Goal: Communication & Community: Answer question/provide support

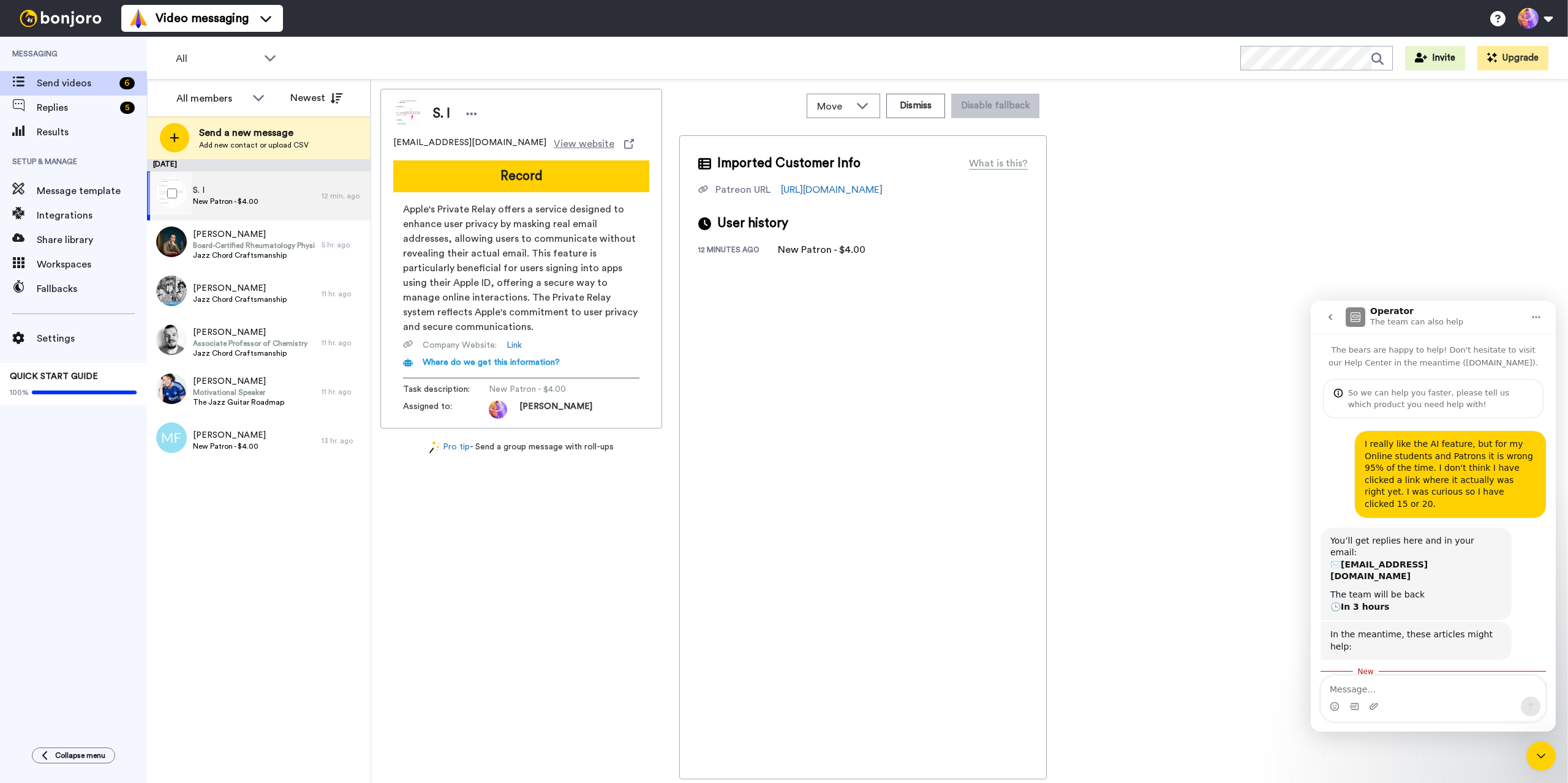
scroll to position [102, 0]
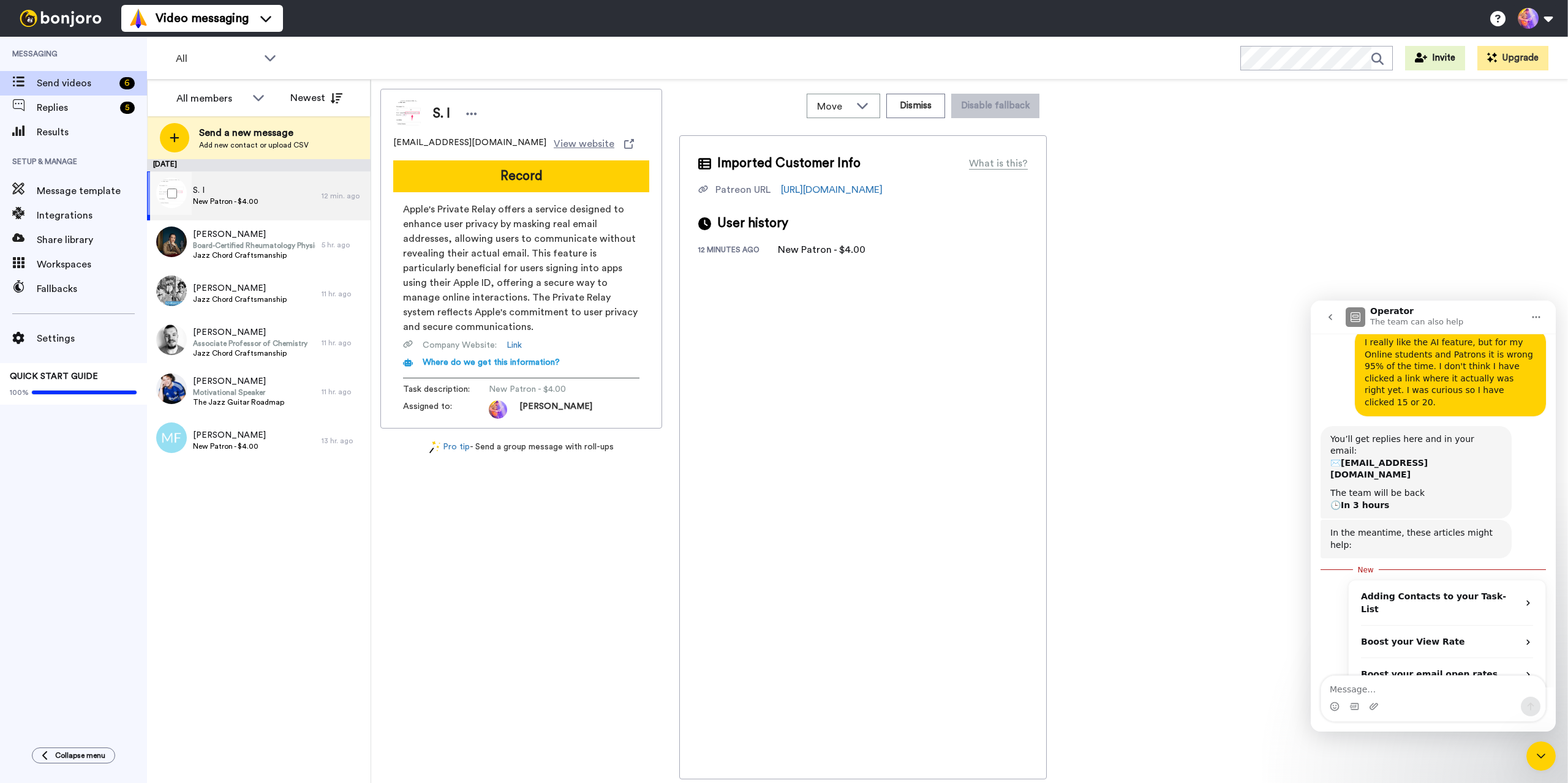
click at [273, 205] on div "S. I New Patron - $4.00" at bounding box center [234, 196] width 175 height 49
click at [55, 105] on span "Replies" at bounding box center [76, 108] width 79 height 15
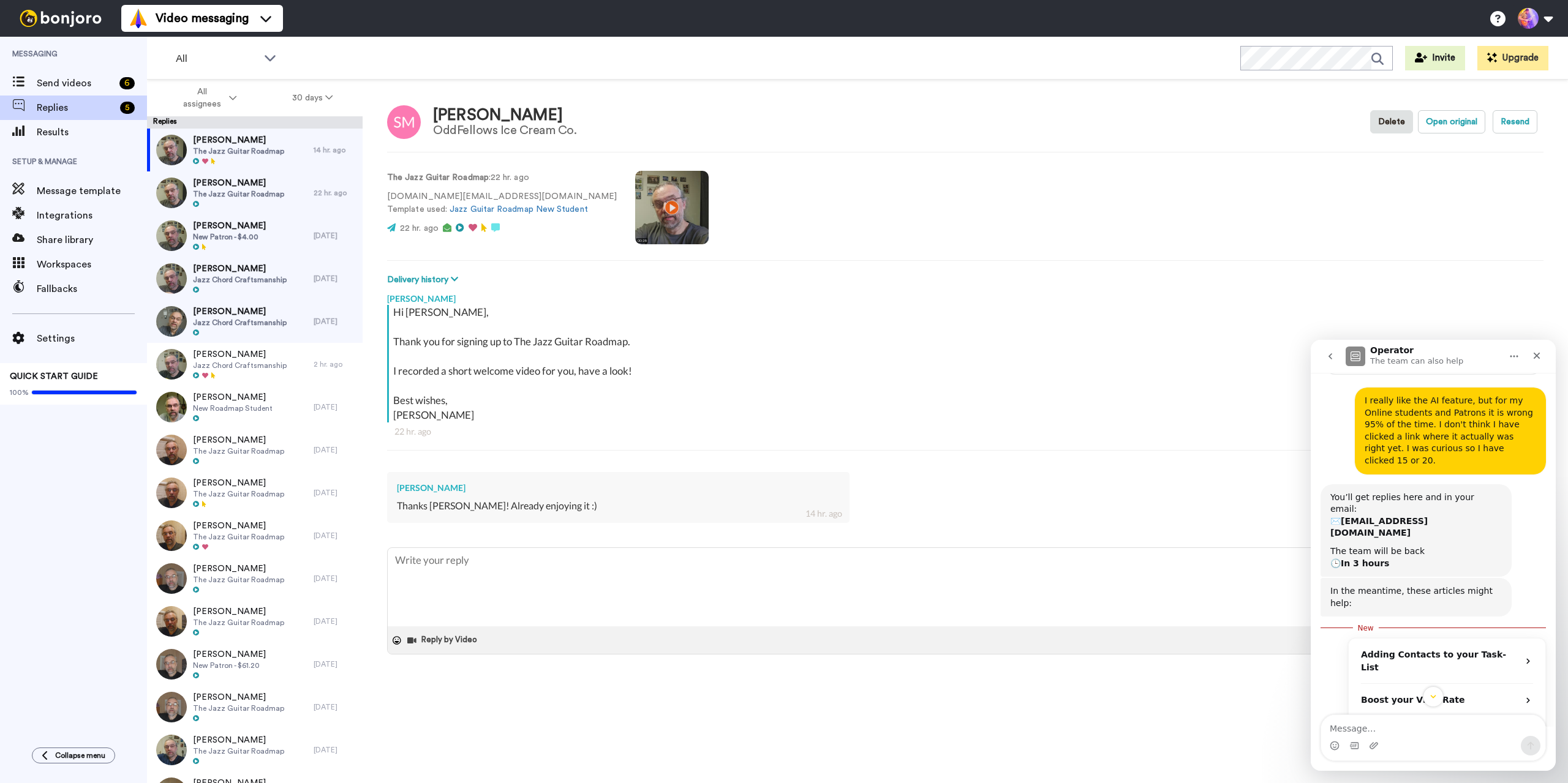
scroll to position [102, 0]
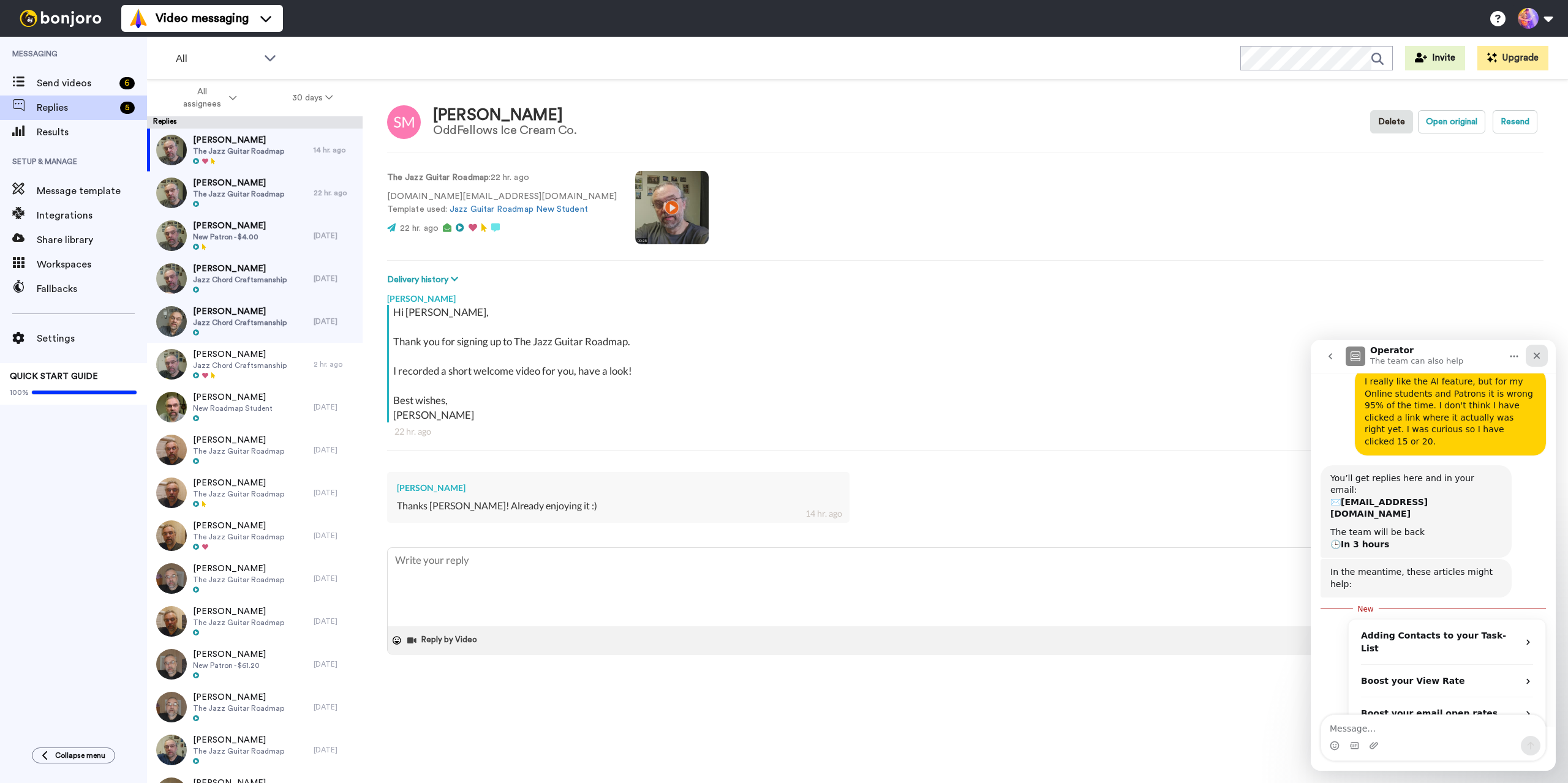
click at [1540, 354] on icon "Close" at bounding box center [1537, 356] width 7 height 7
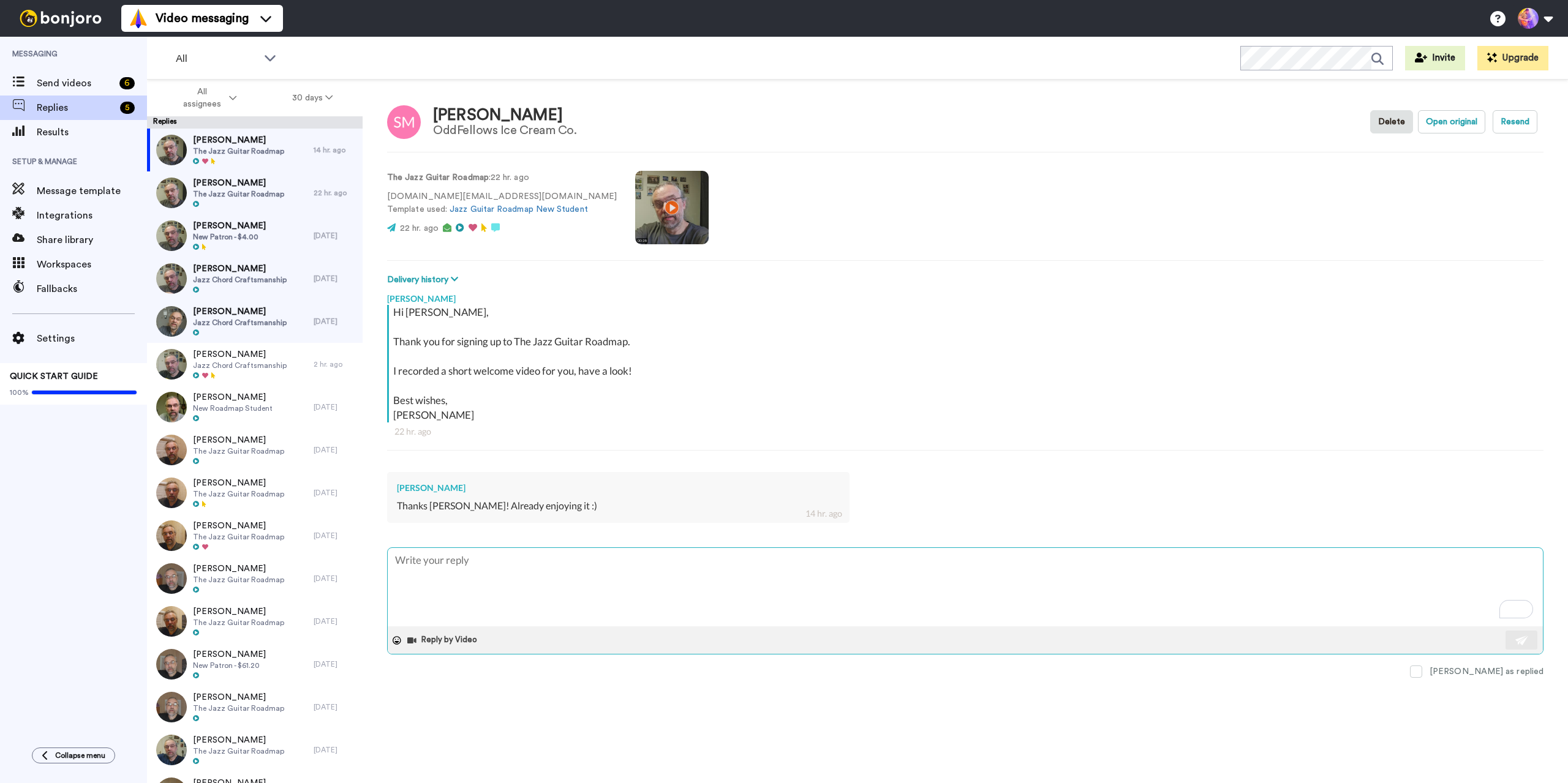
click at [1230, 593] on textarea "To enrich screen reader interactions, please activate Accessibility in Grammarl…" at bounding box center [965, 587] width 1155 height 79
type textarea "x"
type textarea "G"
type textarea "x"
type textarea "Gr"
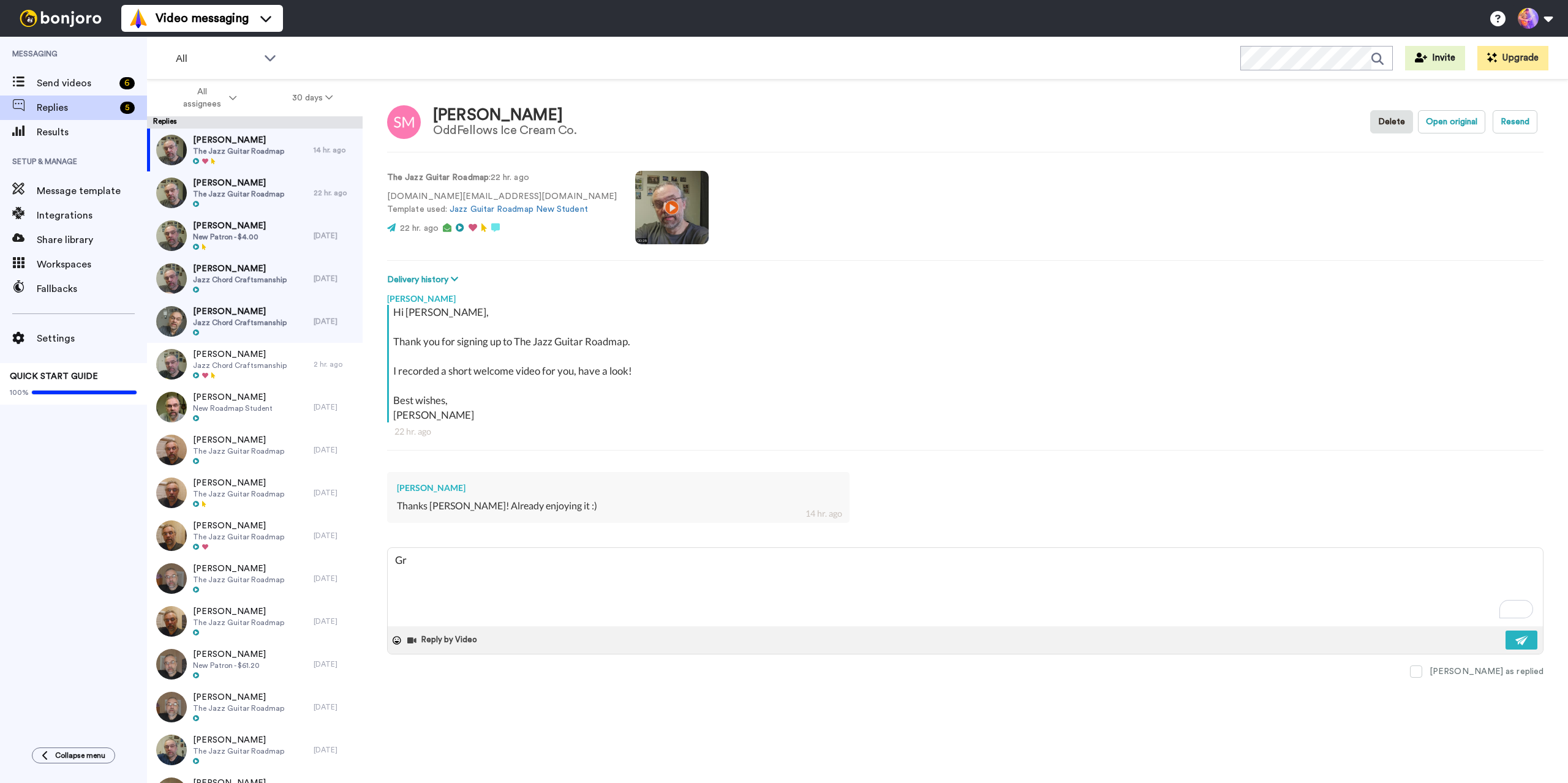
type textarea "x"
type textarea "Gre"
type textarea "x"
type textarea "Grea"
type textarea "x"
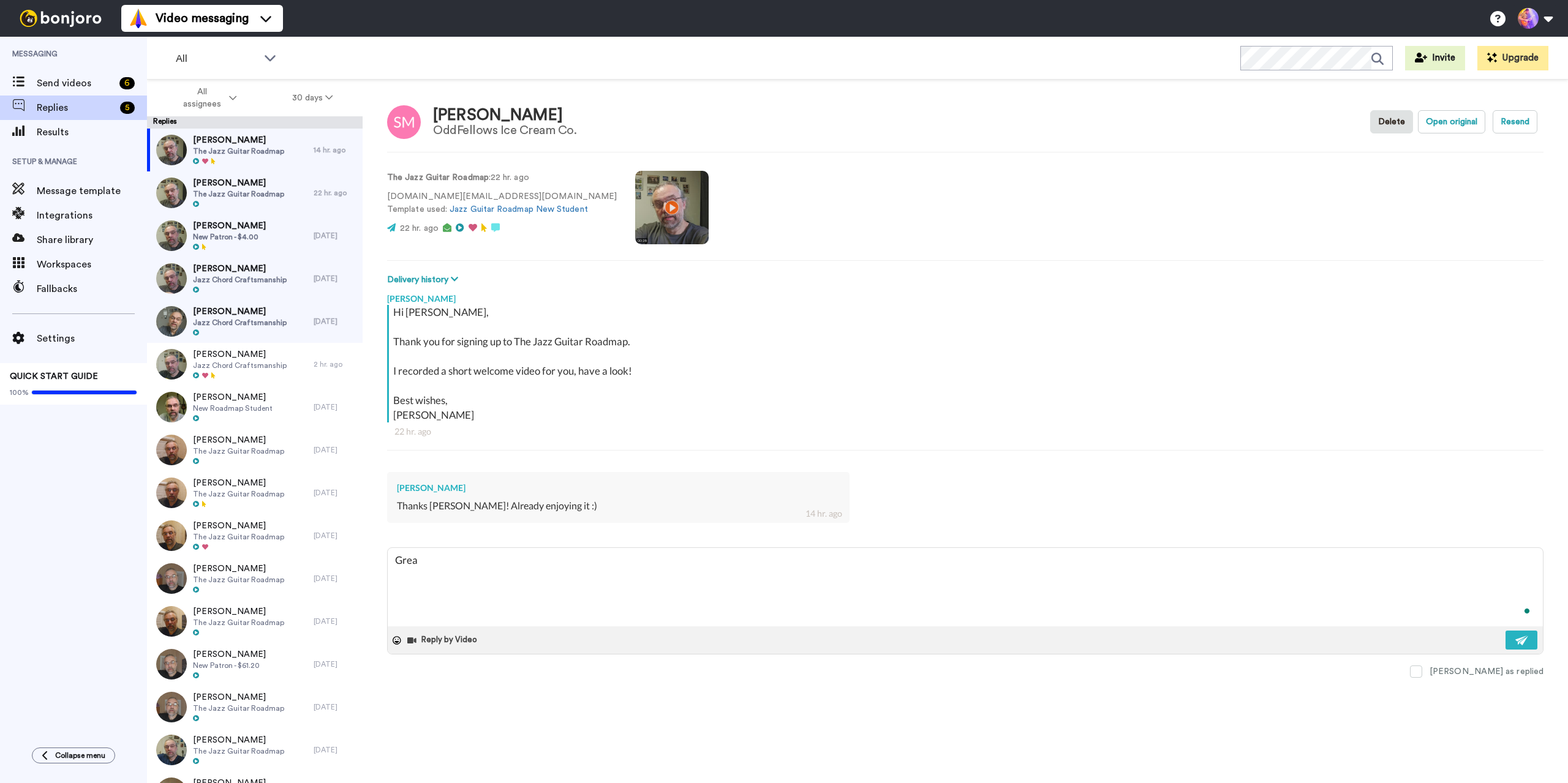
type textarea "Great"
type textarea "x"
type textarea "Great"
type textarea "x"
type textarea "Great t"
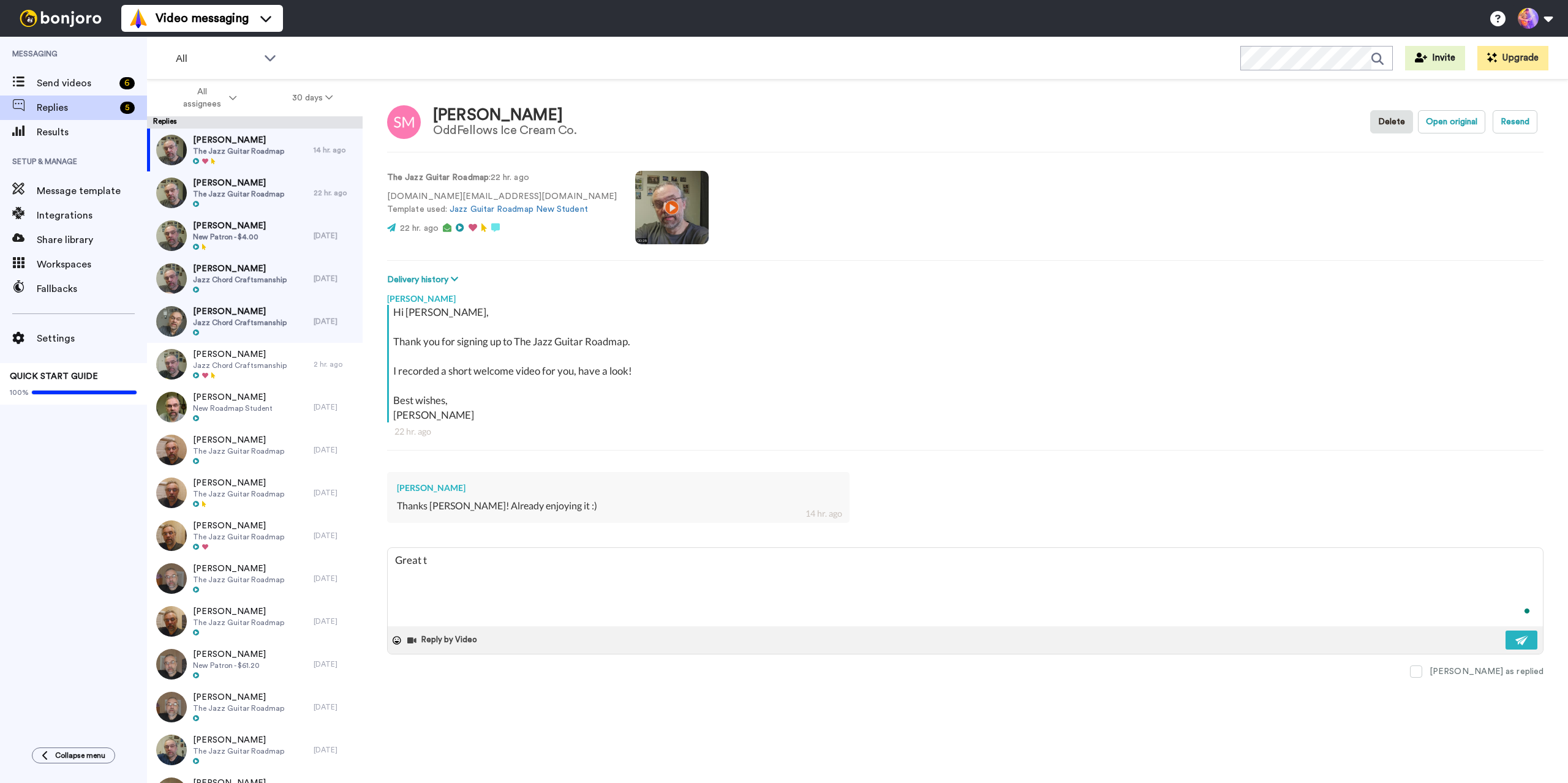
type textarea "x"
type textarea "Great to"
type textarea "x"
type textarea "Great to"
type textarea "x"
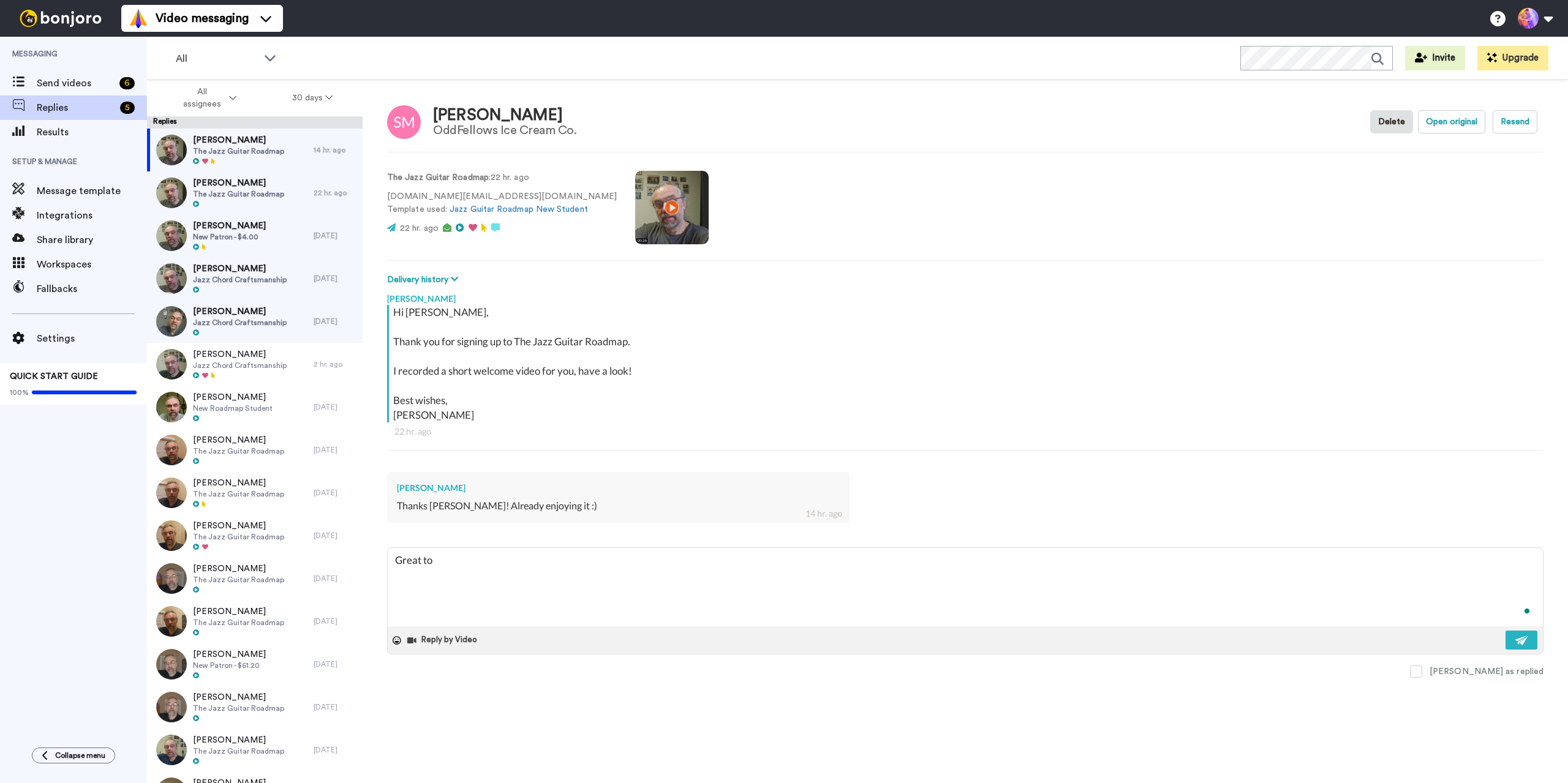
type textarea "Great to h"
type textarea "x"
type textarea "Great to he"
type textarea "x"
type textarea "Great to hea"
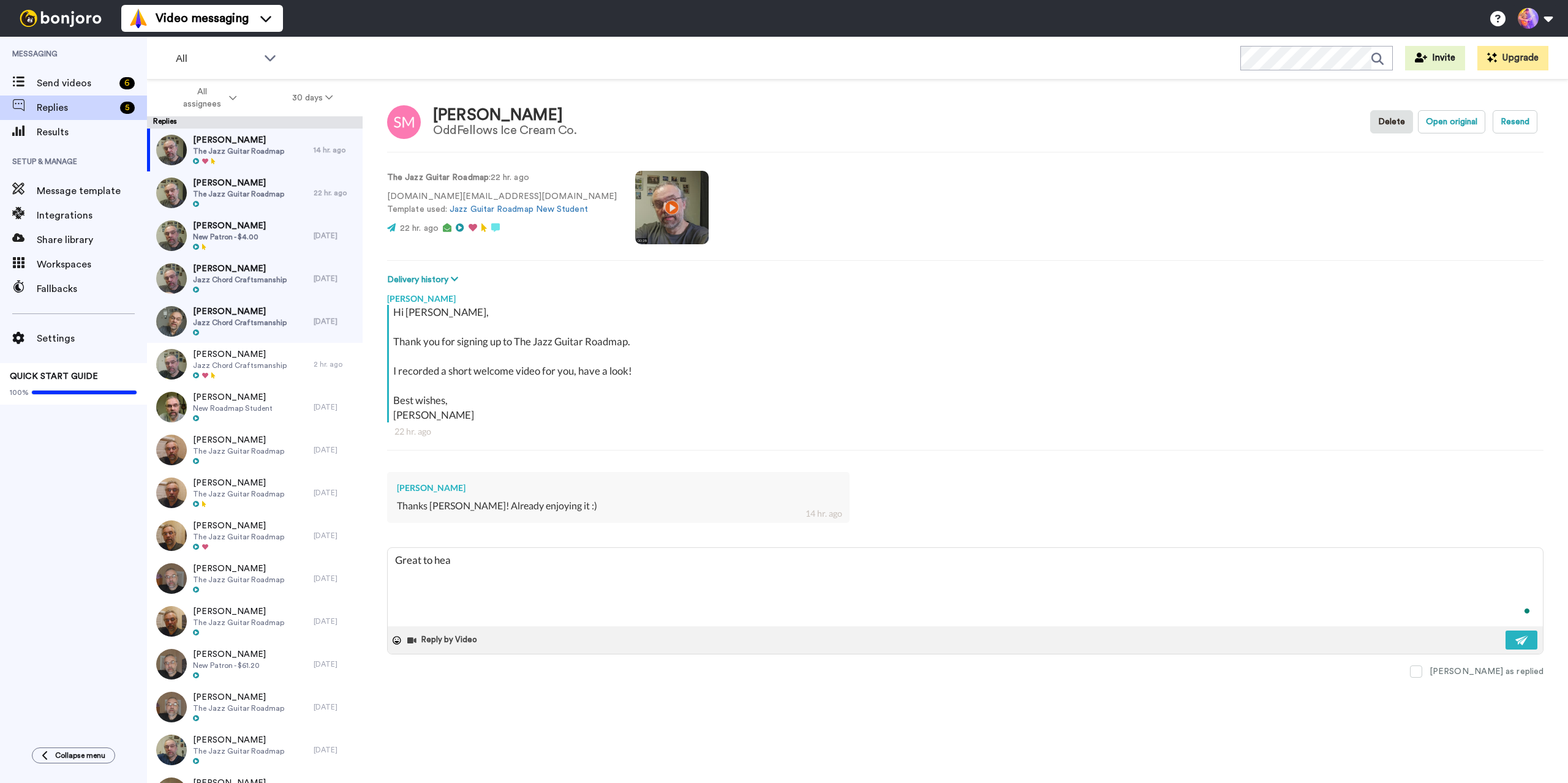
type textarea "x"
type textarea "Great to hear"
type textarea "x"
type textarea "Great to hear"
type textarea "x"
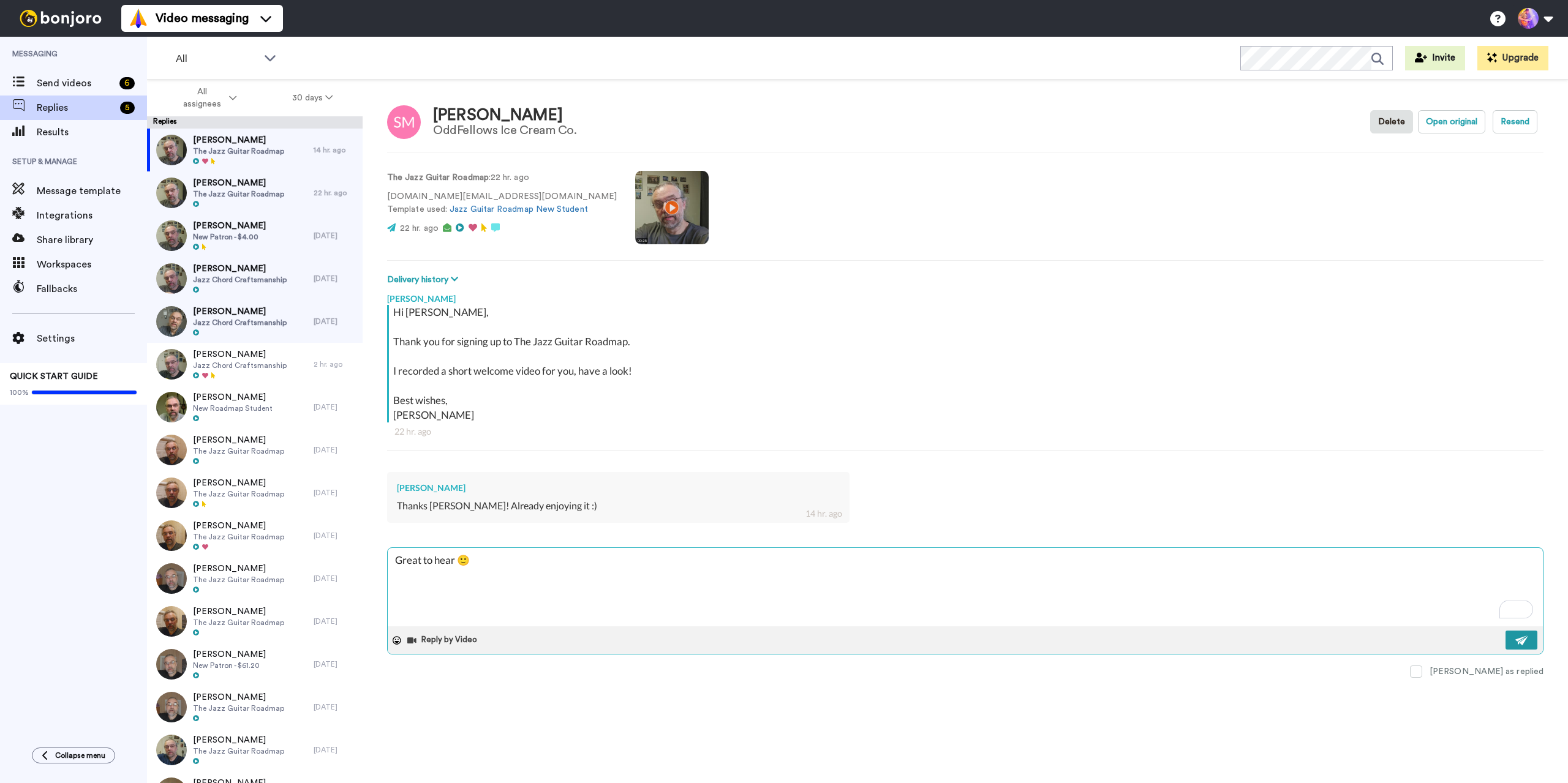
type textarea "Great to hear 🙂"
click at [1525, 644] on img at bounding box center [1522, 640] width 13 height 10
type textarea "x"
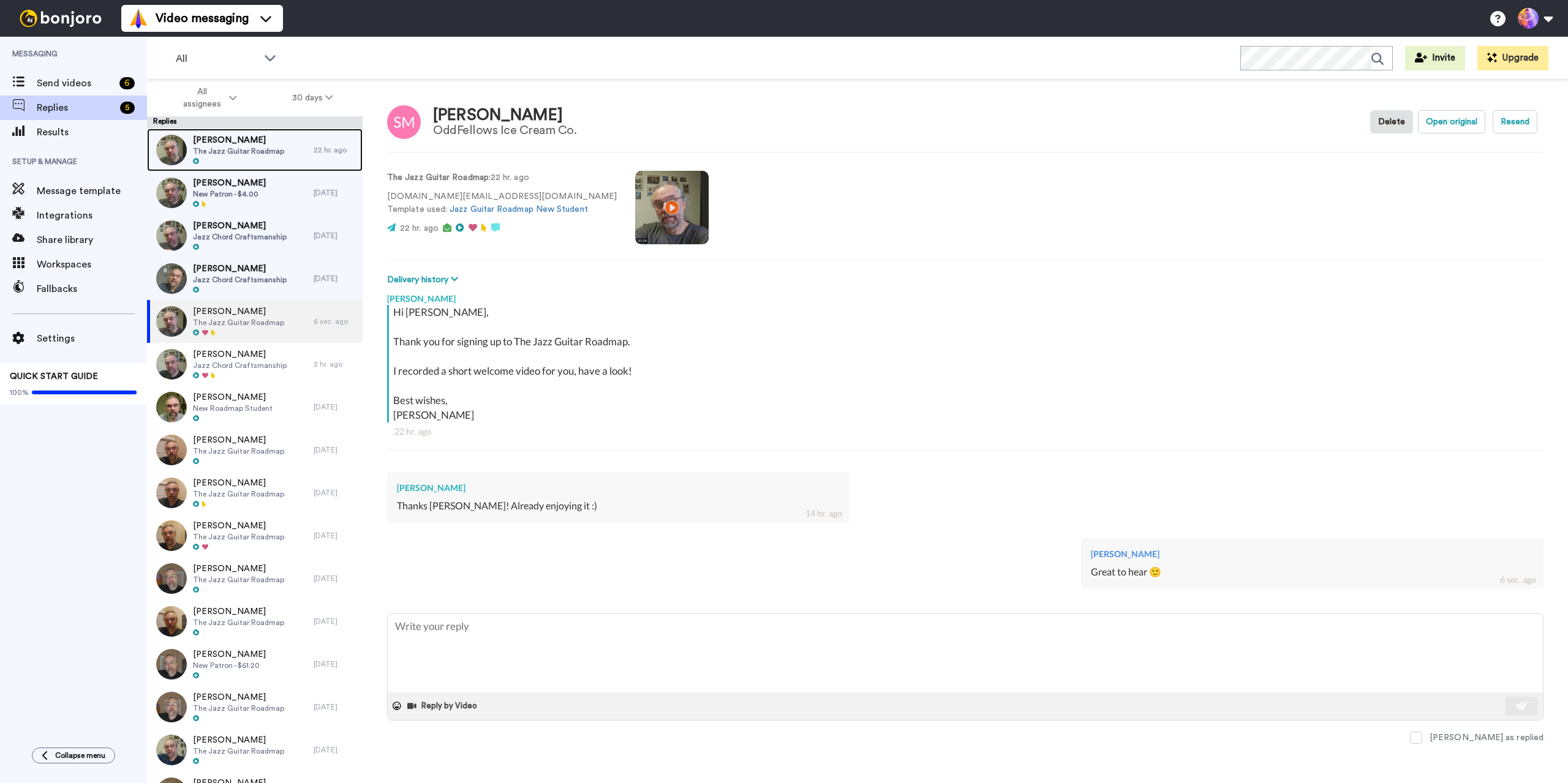
click at [259, 149] on span "The Jazz Guitar Roadmap" at bounding box center [238, 151] width 91 height 10
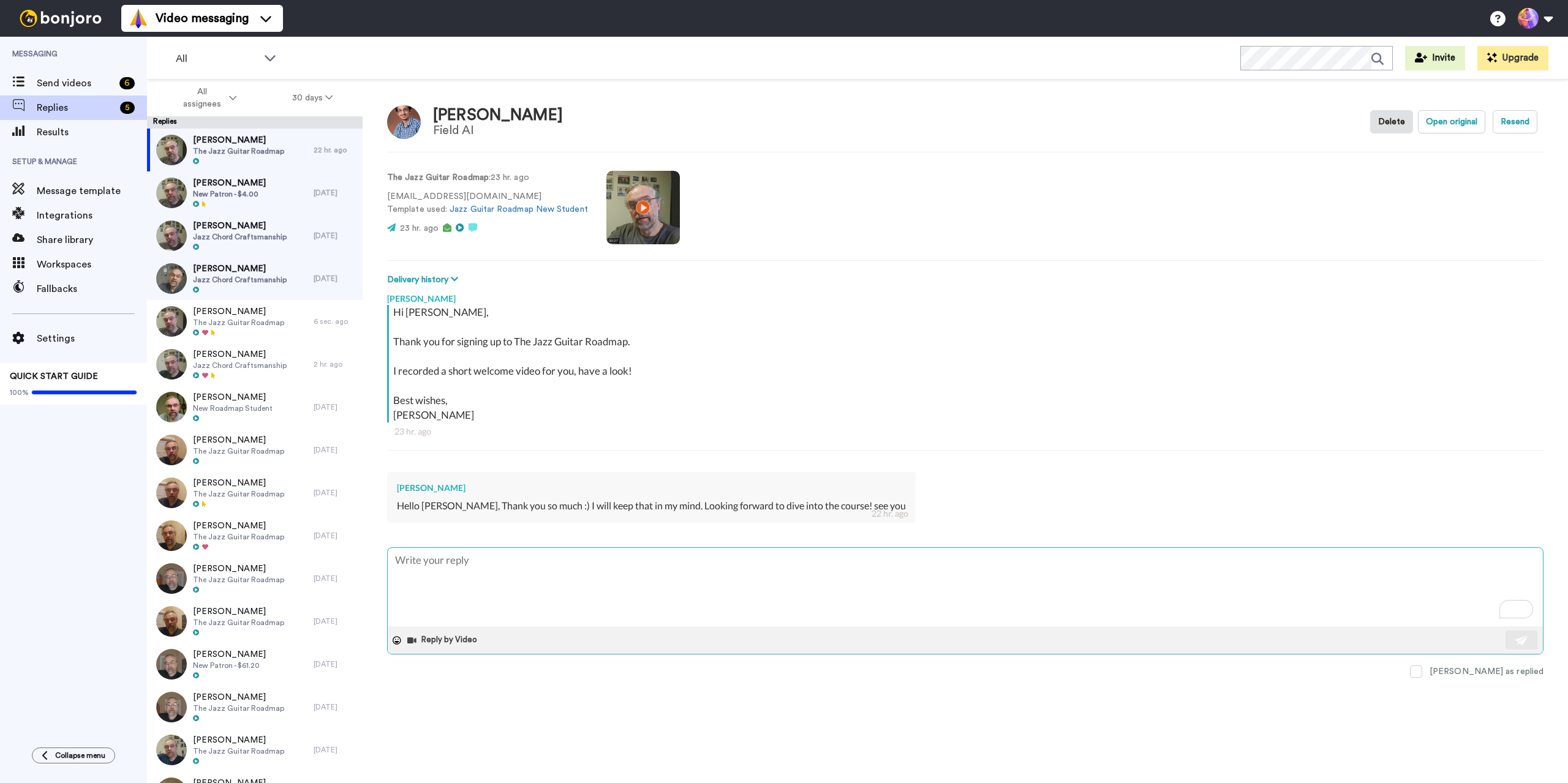
click at [640, 570] on textarea "To enrich screen reader interactions, please activate Accessibility in Grammarl…" at bounding box center [965, 587] width 1155 height 79
click at [618, 568] on textarea "To enrich screen reader interactions, please activate Accessibility in Grammarl…" at bounding box center [965, 587] width 1155 height 79
click at [622, 566] on textarea "To enrich screen reader interactions, please activate Accessibility in Grammarl…" at bounding box center [965, 587] width 1155 height 79
type textarea "x"
type textarea "G"
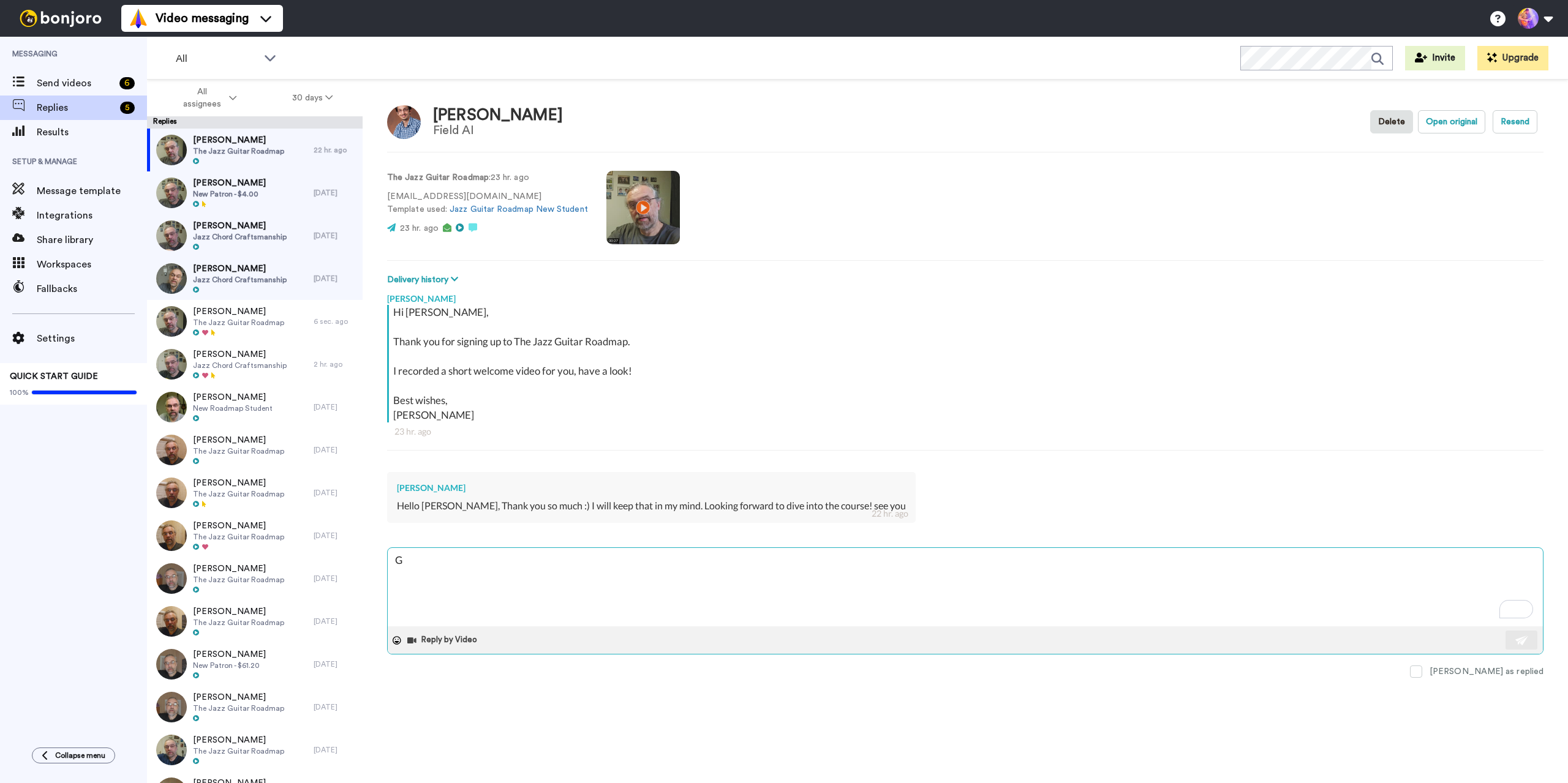
type textarea "x"
type textarea "Gr"
type textarea "x"
type textarea "Gre"
type textarea "x"
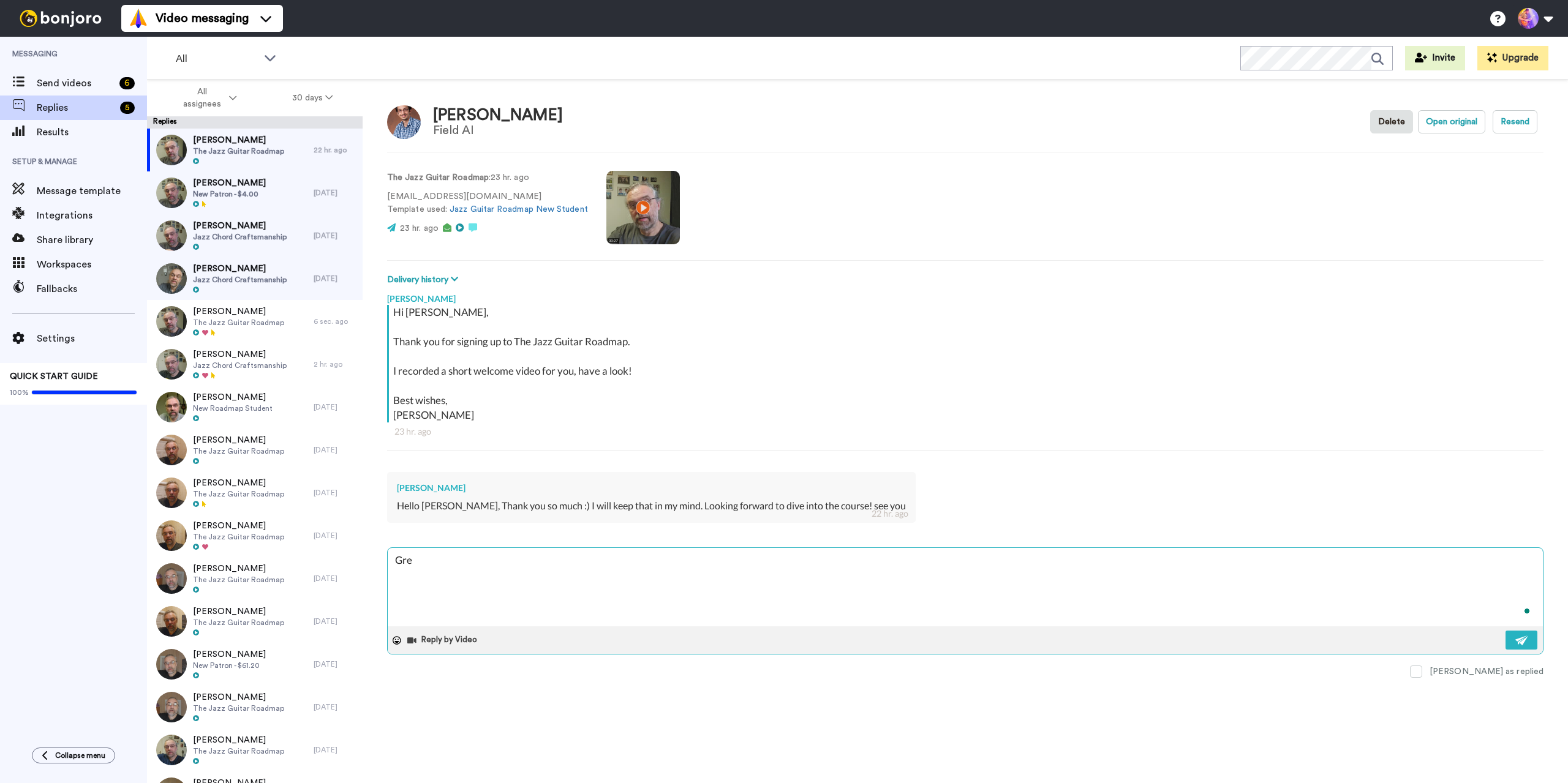
type textarea "Grea"
type textarea "x"
type textarea "Great"
type textarea "x"
type textarea "Great"
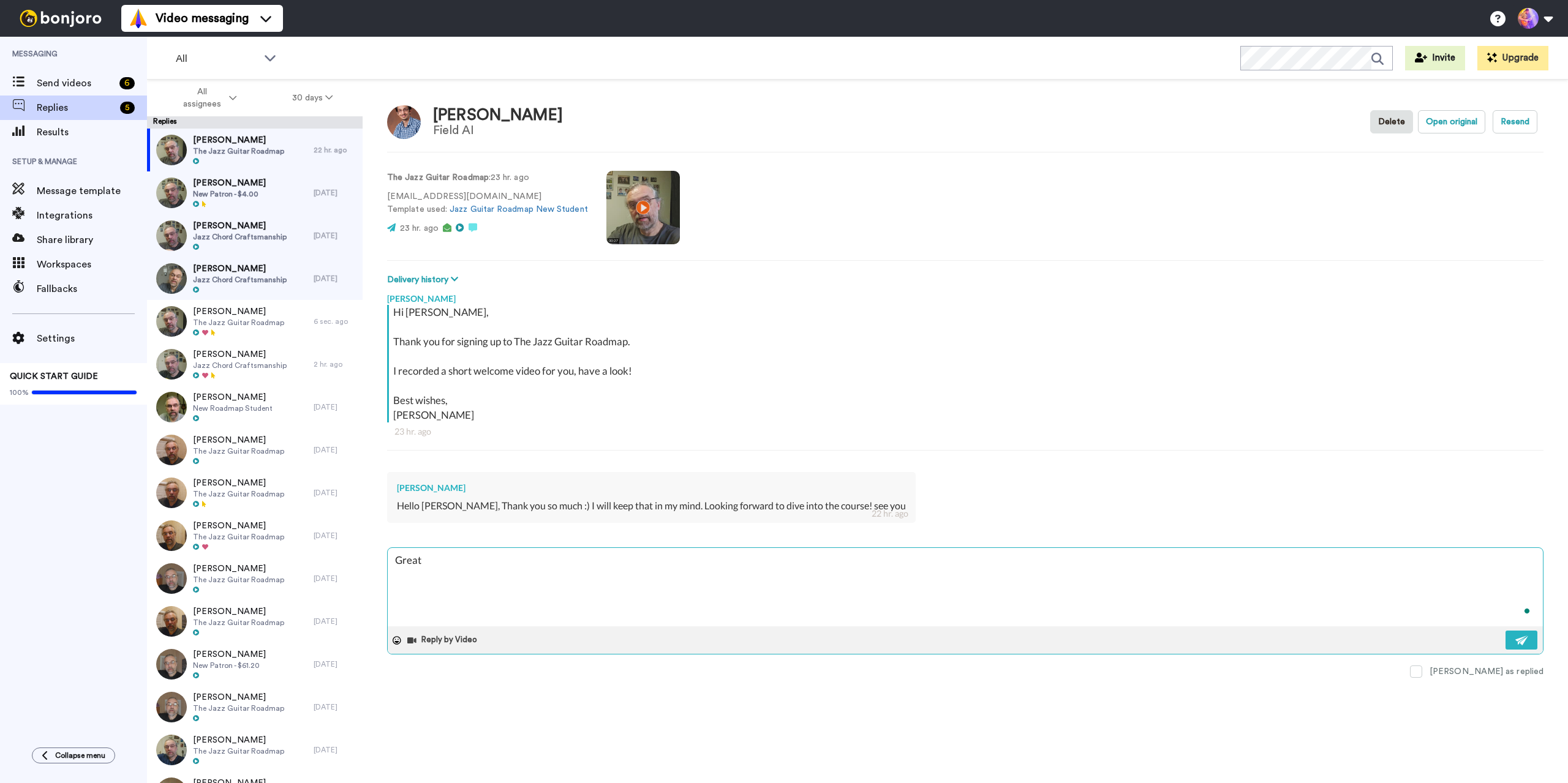
type textarea "x"
type textarea "Great !"
type textarea "x"
type textarea "Great"
type textarea "x"
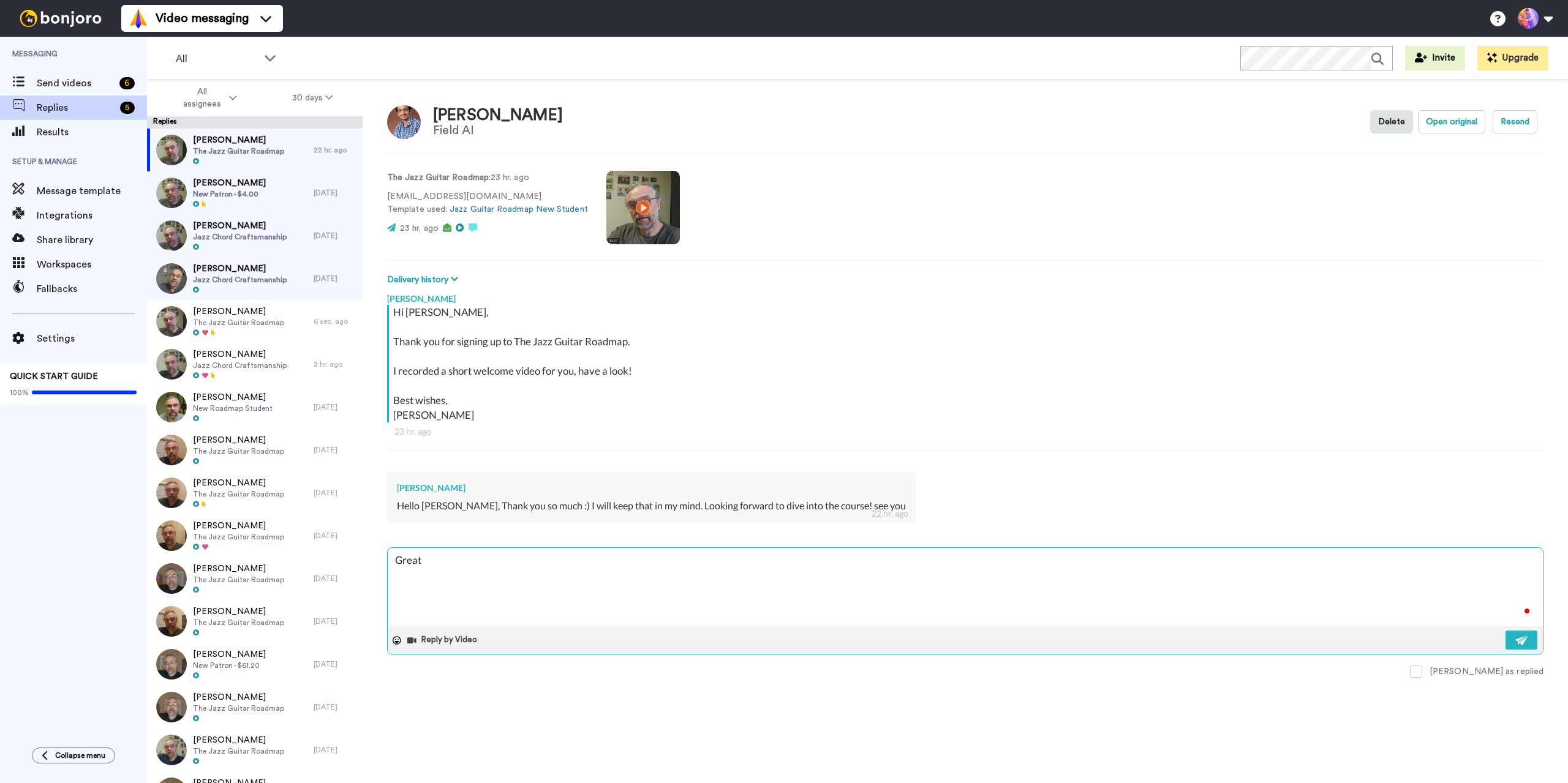
type textarea "Great"
type textarea "x"
type textarea "Great!"
type textarea "x"
type textarea "Great!"
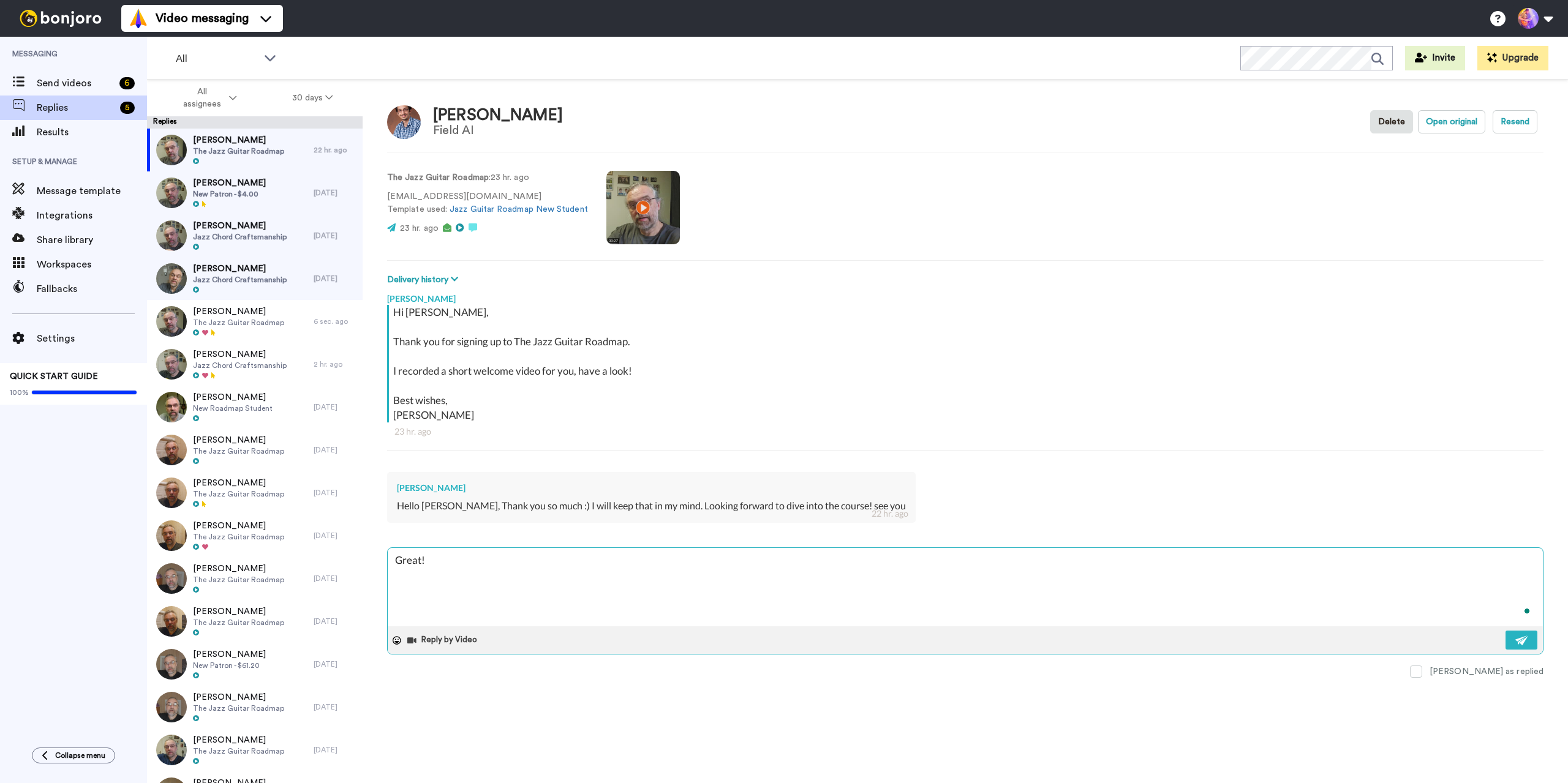
type textarea "x"
type textarea "Great! S"
type textarea "x"
type textarea "Great! Se"
type textarea "x"
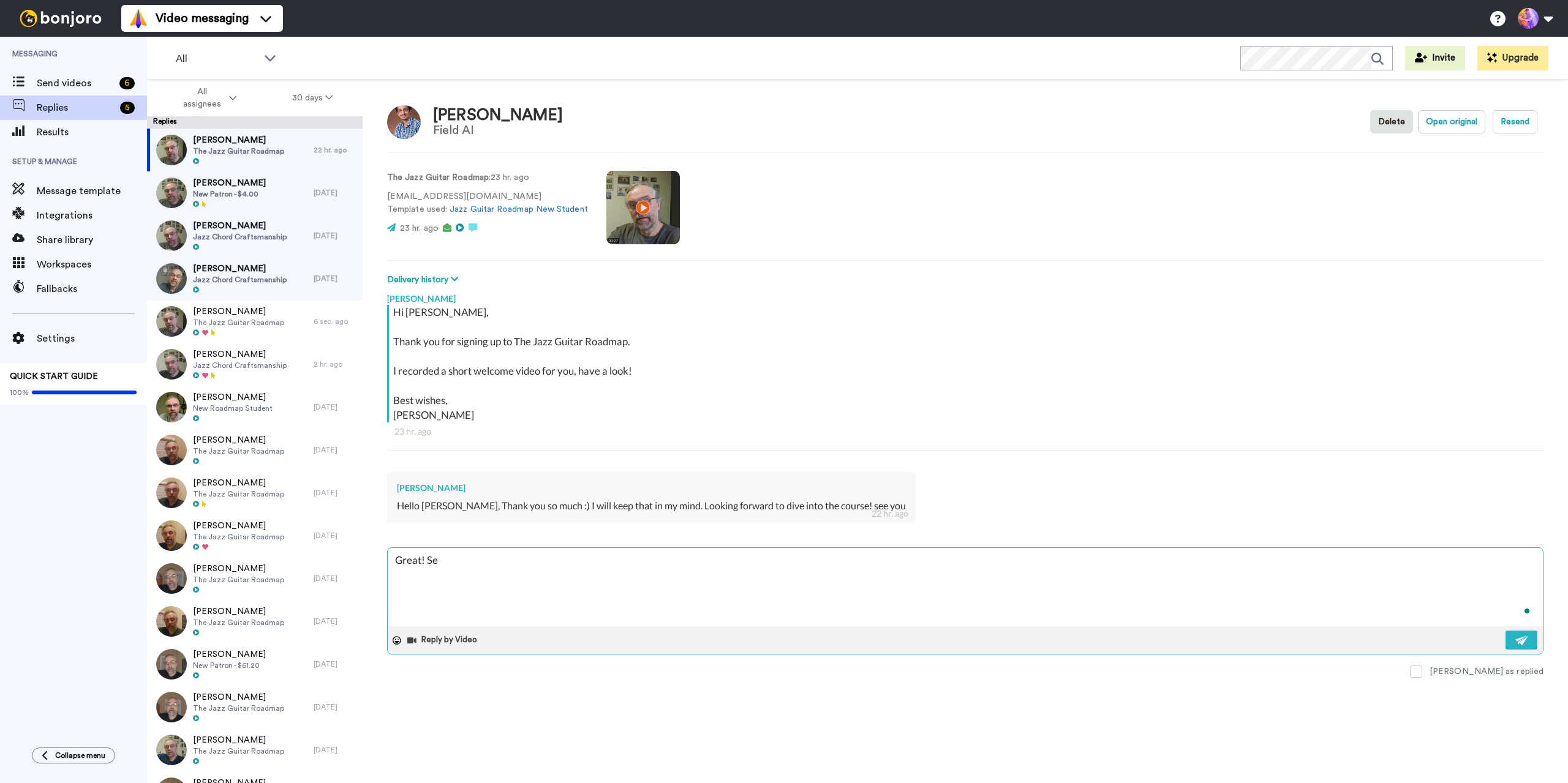
type textarea "Great! See"
type textarea "x"
type textarea "Great! See"
type textarea "x"
type textarea "Great! See y"
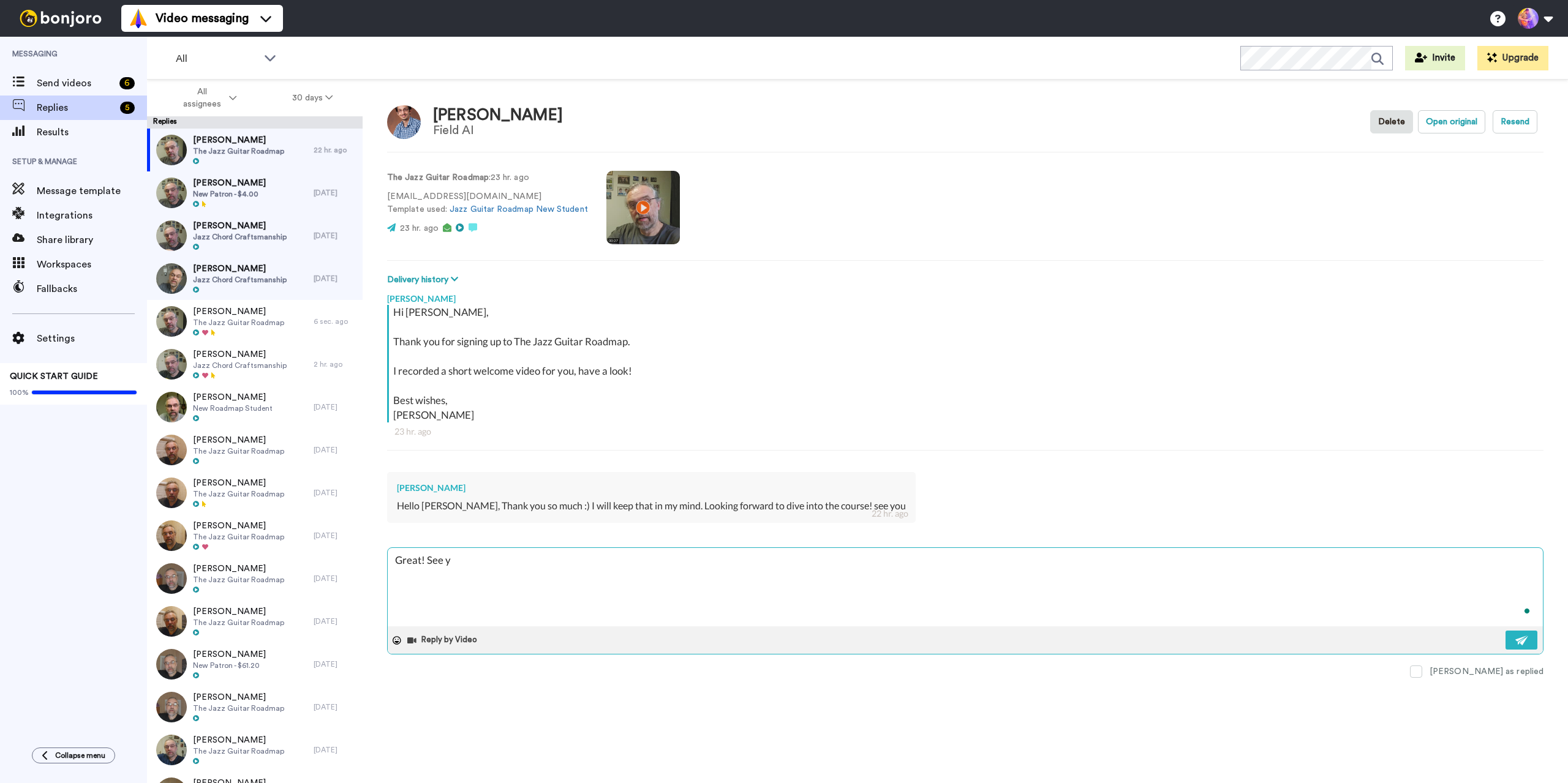
type textarea "x"
type textarea "Great! See yo"
type textarea "x"
type textarea "Great! See you"
type textarea "x"
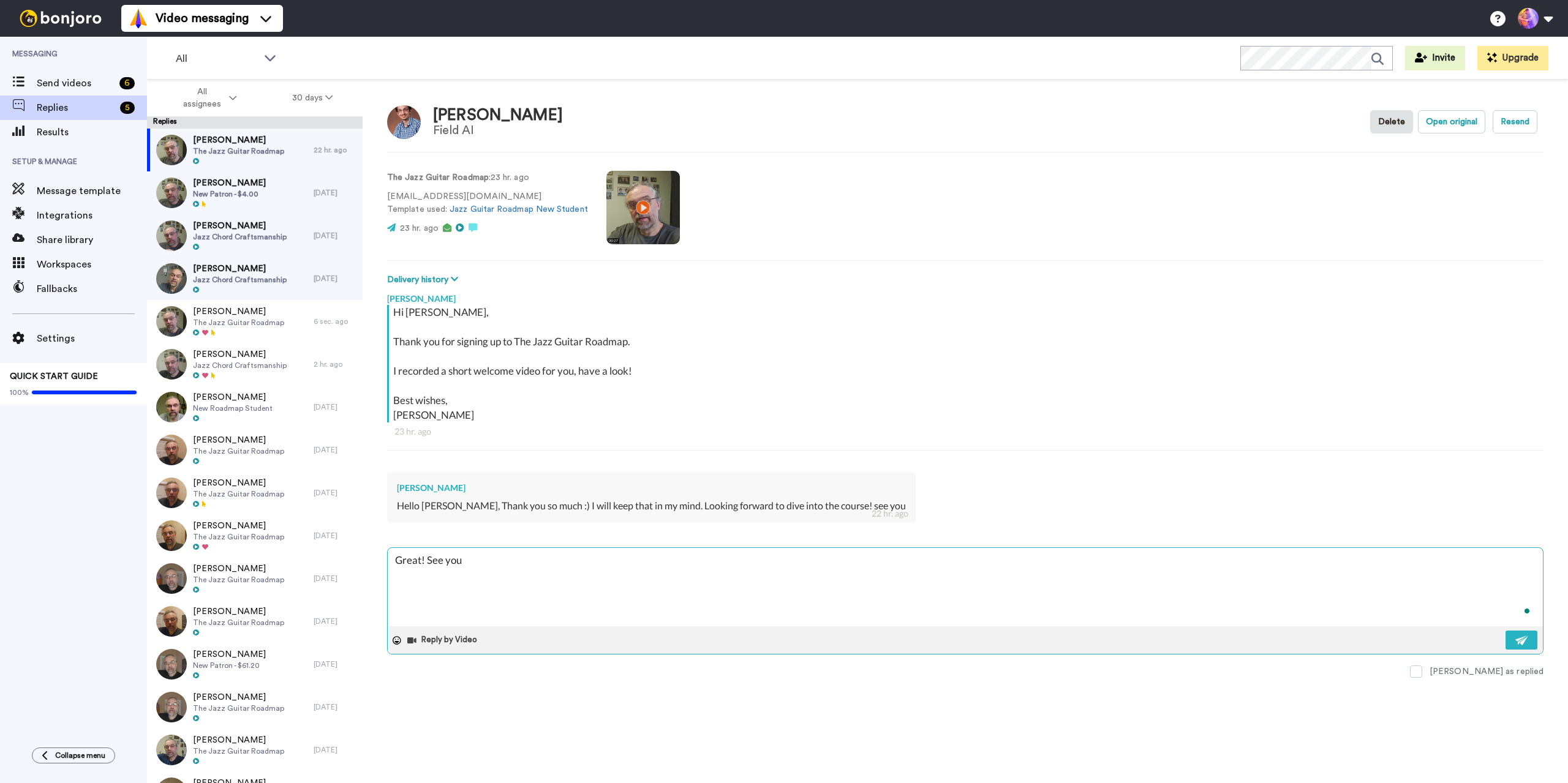
type textarea "Great! See you"
type textarea "x"
type textarea "Great! See you i"
type textarea "x"
type textarea "Great! See you in"
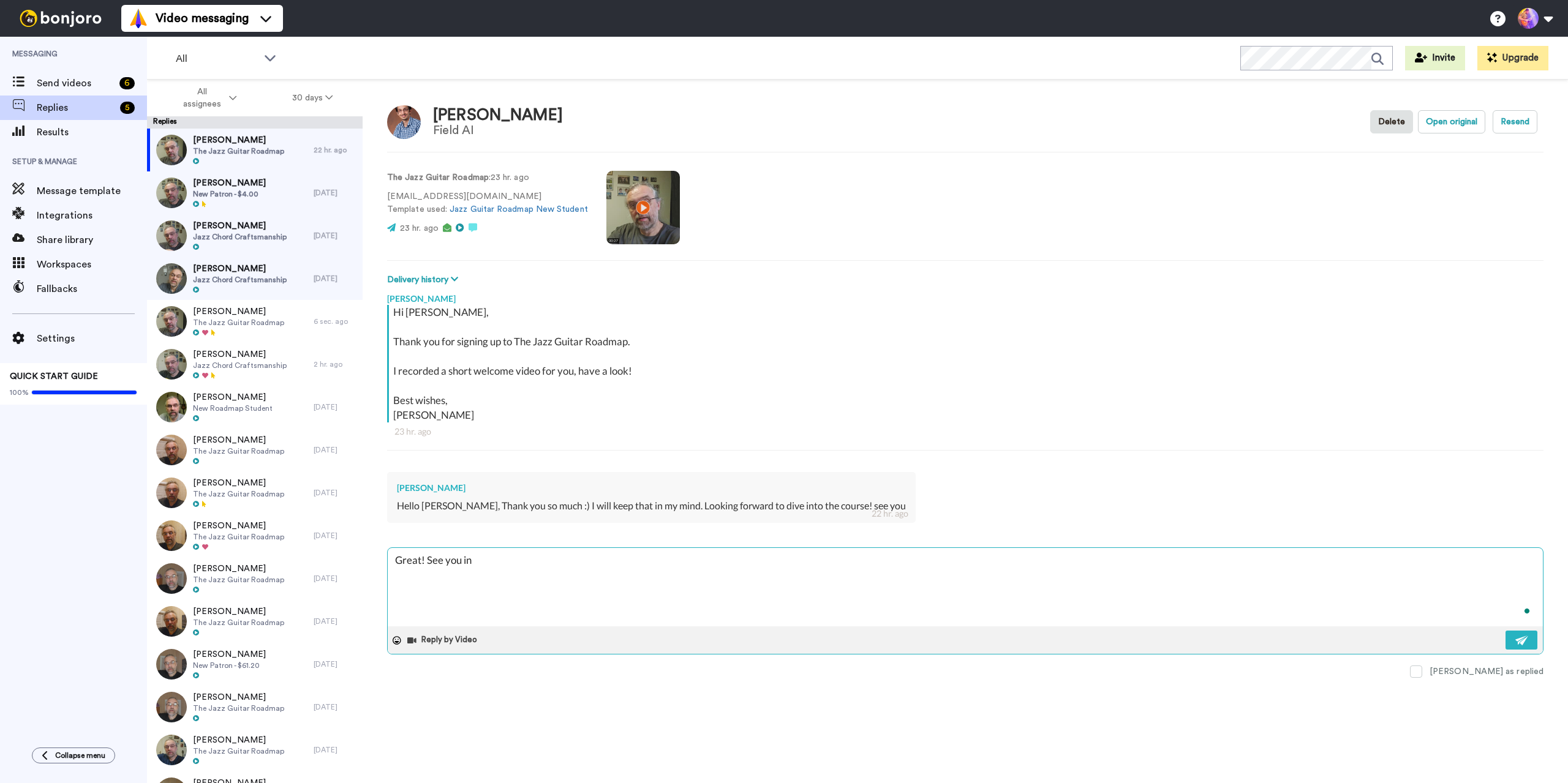
type textarea "x"
type textarea "Great! See you in"
type textarea "x"
type textarea "Great! See you in t"
type textarea "x"
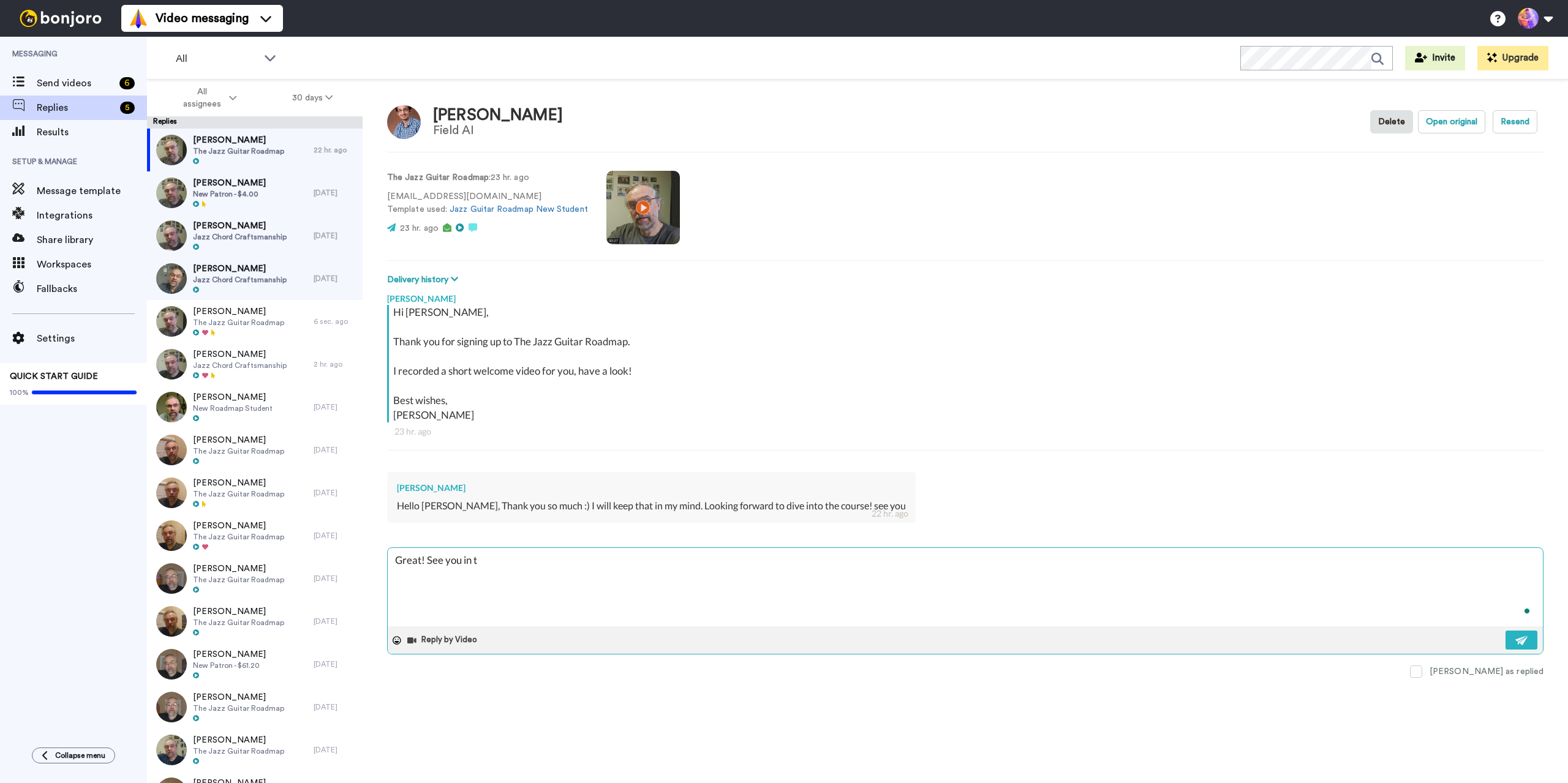
type textarea "Great! See you in th"
type textarea "x"
type textarea "Great! See you in the"
type textarea "x"
type textarea "Great! See you in ther"
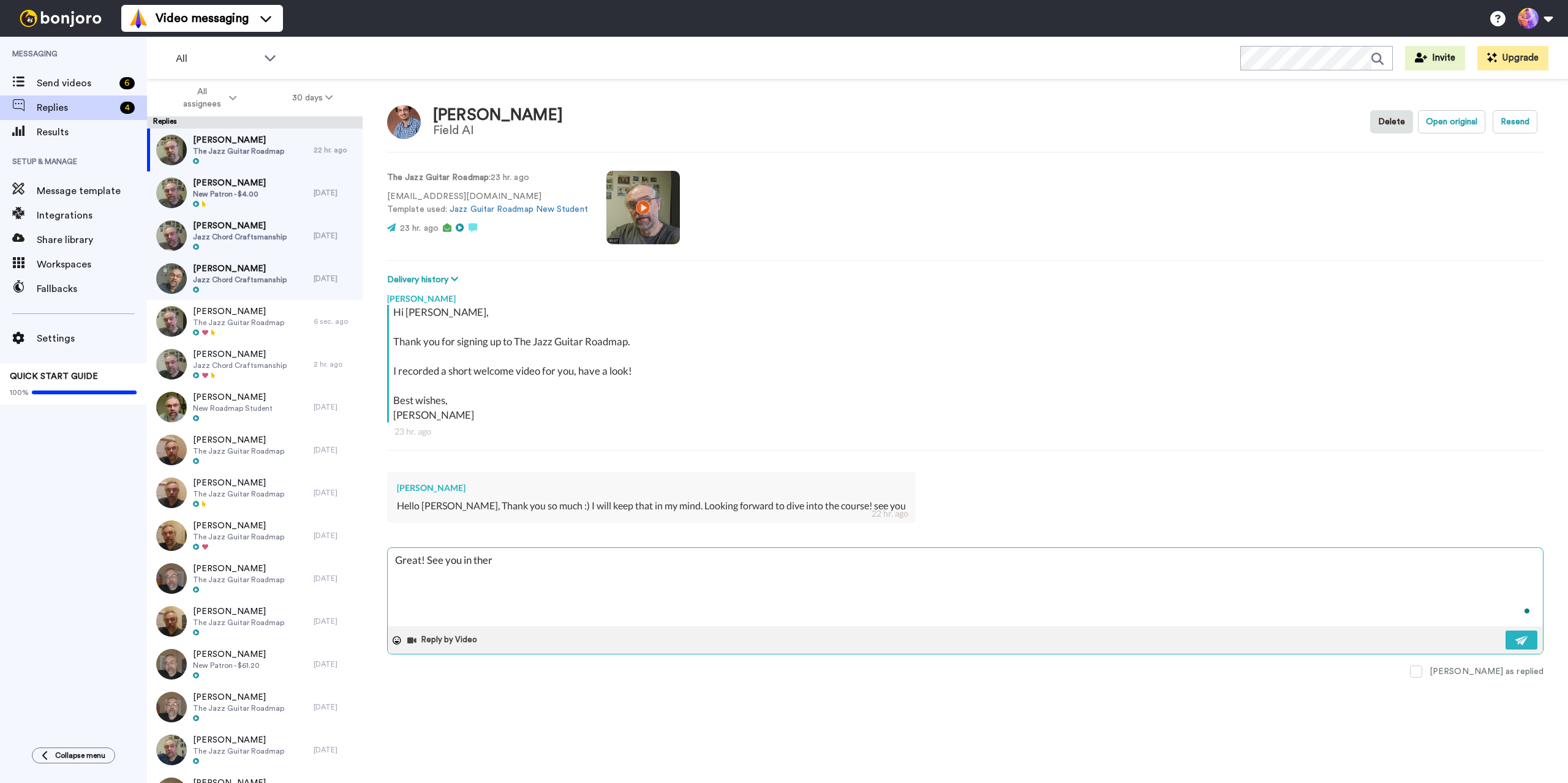
type textarea "x"
type textarea "Great! See you in there"
type textarea "x"
type textarea "Great! See you in there"
type textarea "x"
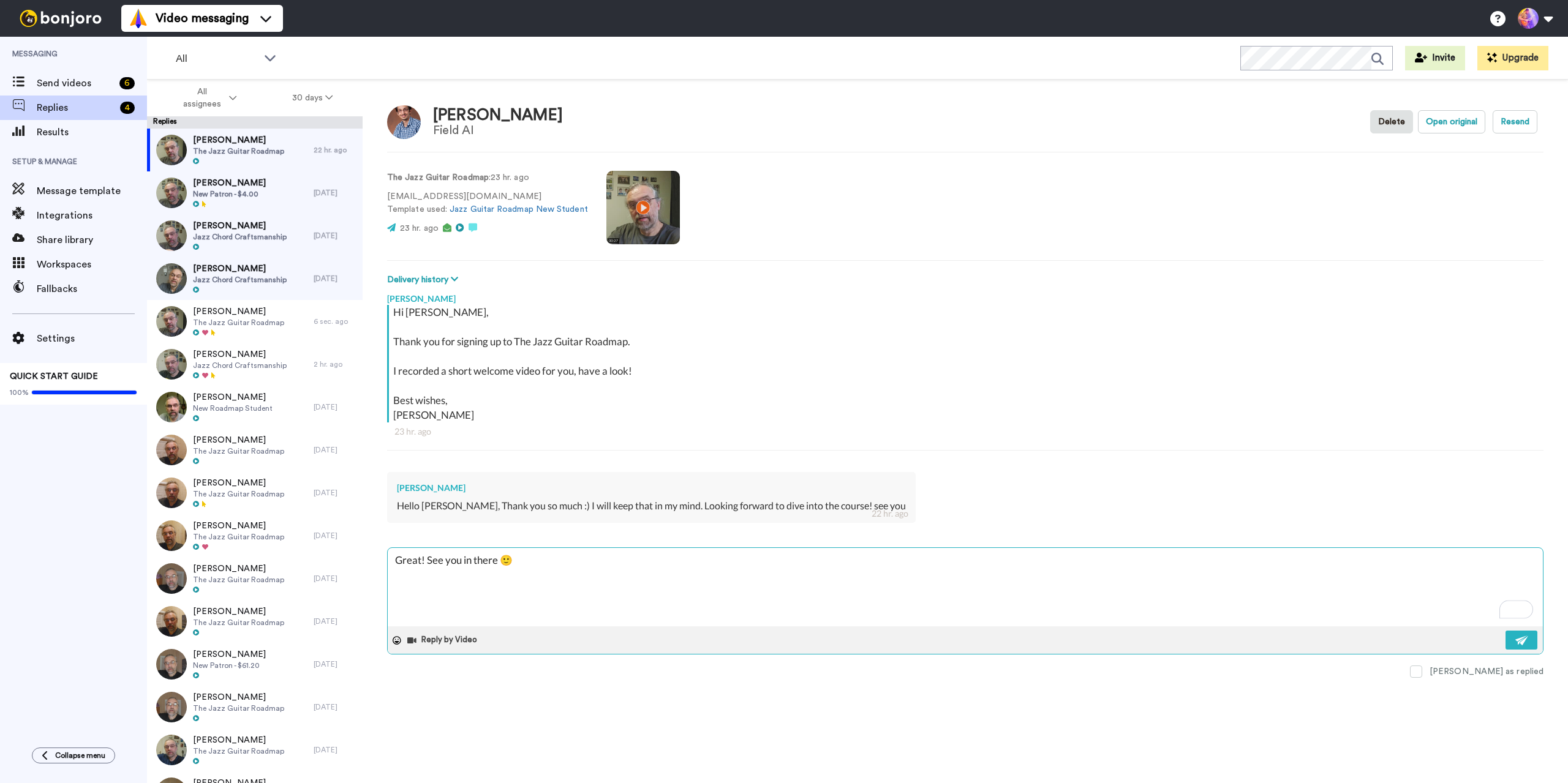
type textarea "Great! See you in there 🙂"
type textarea "x"
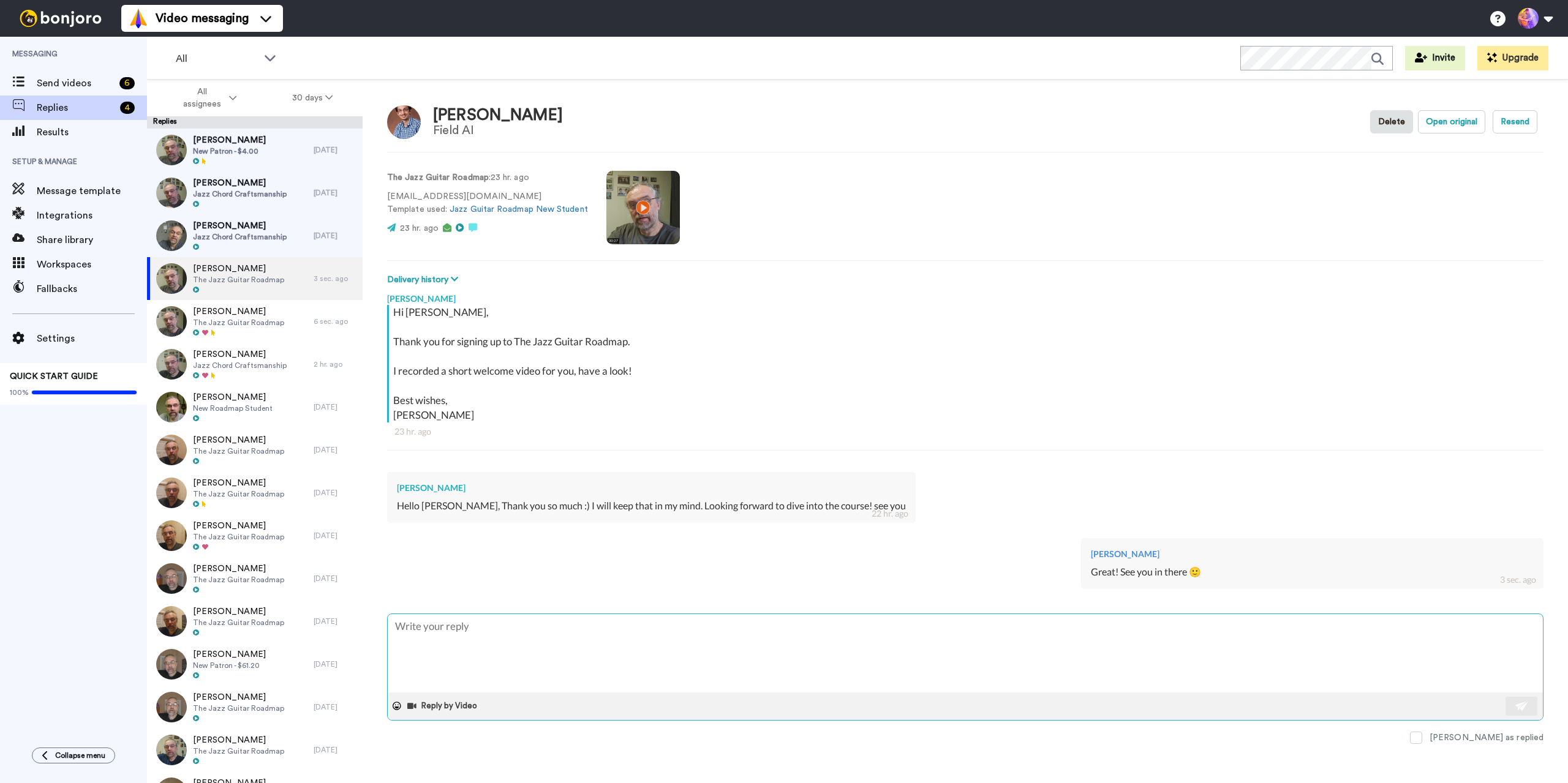
type textarea "x"
click at [77, 89] on span "Send videos" at bounding box center [76, 83] width 79 height 15
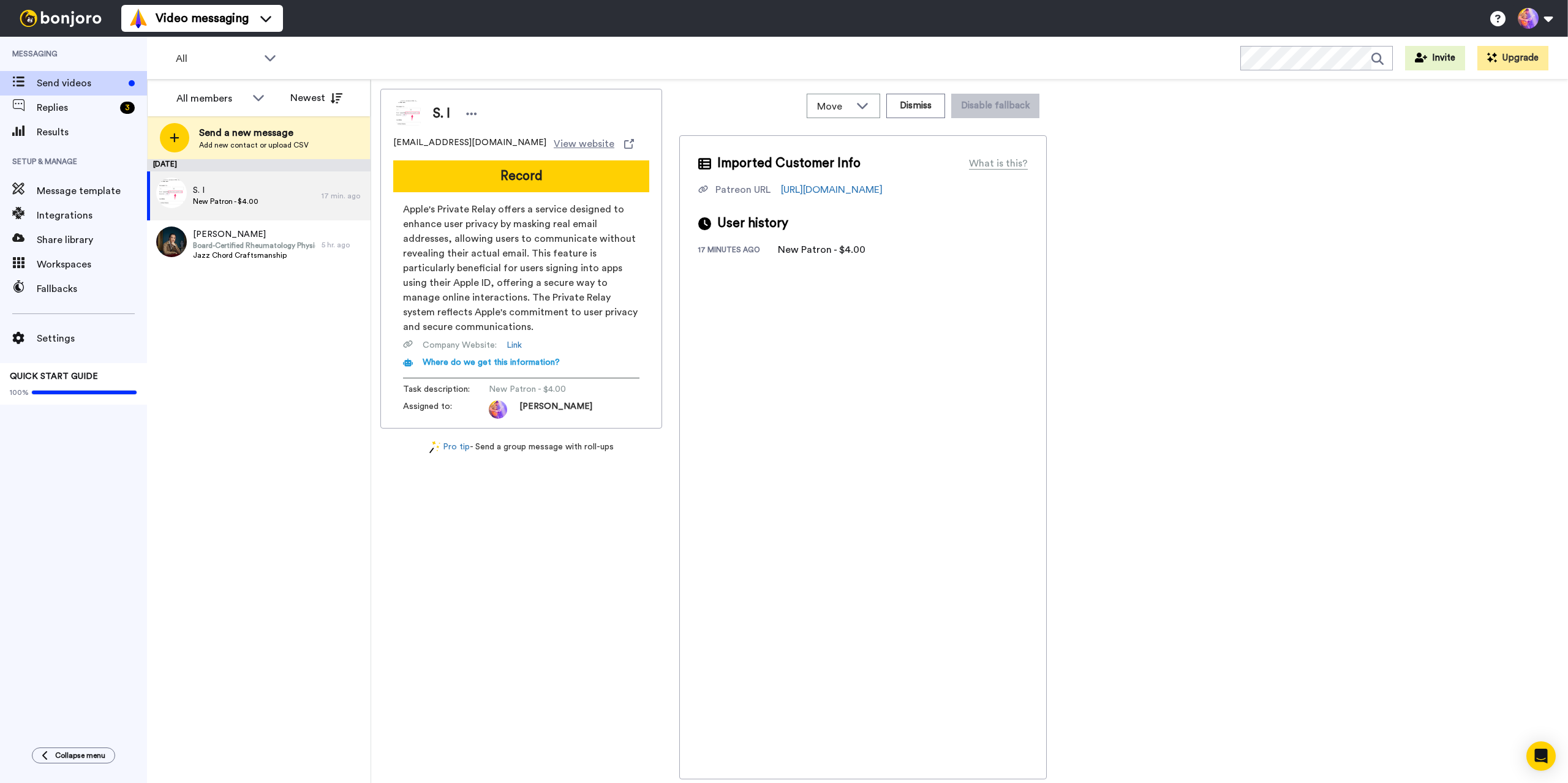
click at [304, 279] on div "August 12 S. I New Patron - $4.00 17 min. ago Christopher Chong Board-Certified…" at bounding box center [259, 471] width 223 height 624
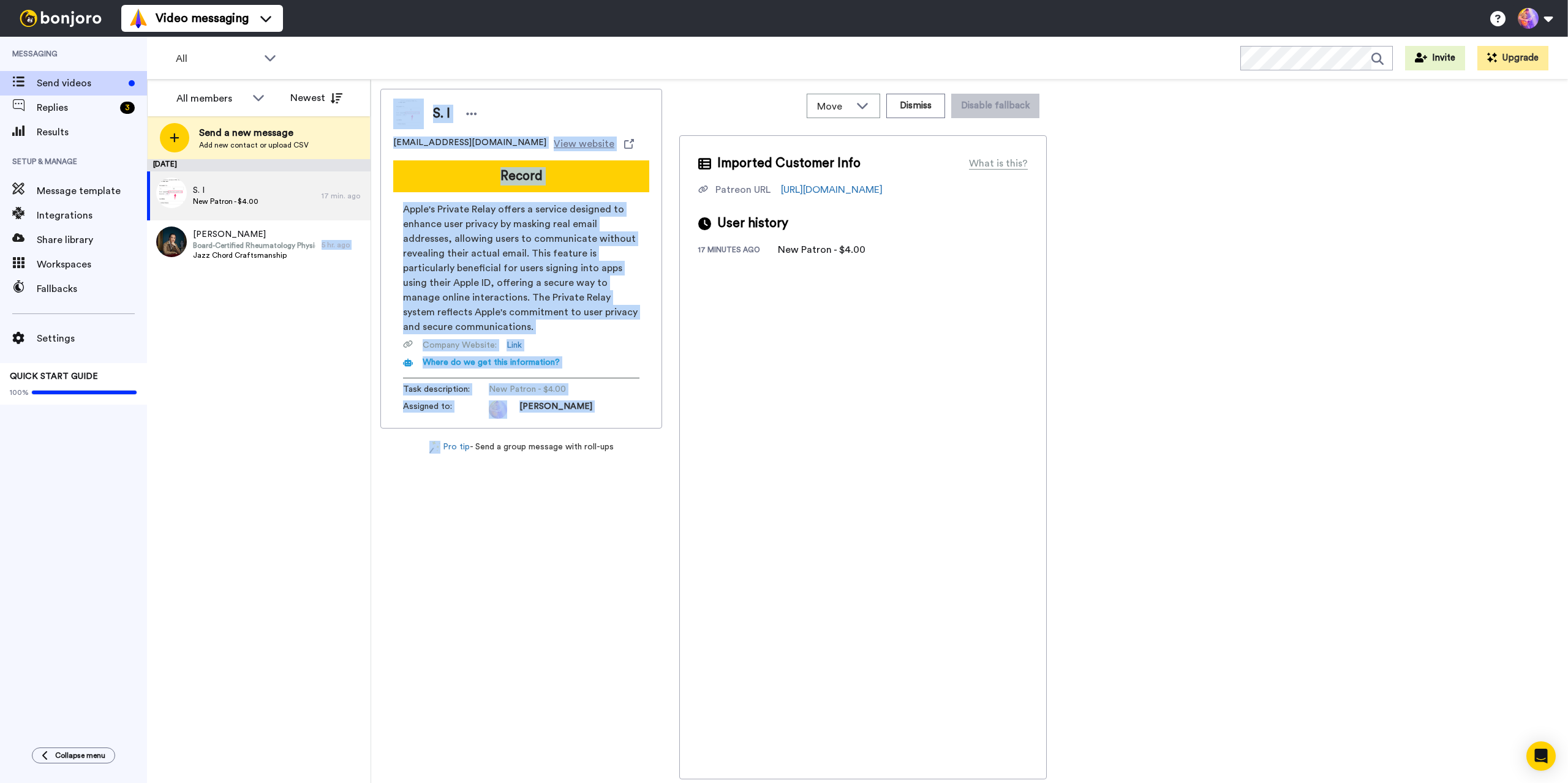
drag, startPoint x: 304, startPoint y: 279, endPoint x: 373, endPoint y: 447, distance: 181.6
click at [373, 447] on div "All members All members Jens Larsen Newest Send a new message Add new contact o…" at bounding box center [857, 431] width 1421 height 704
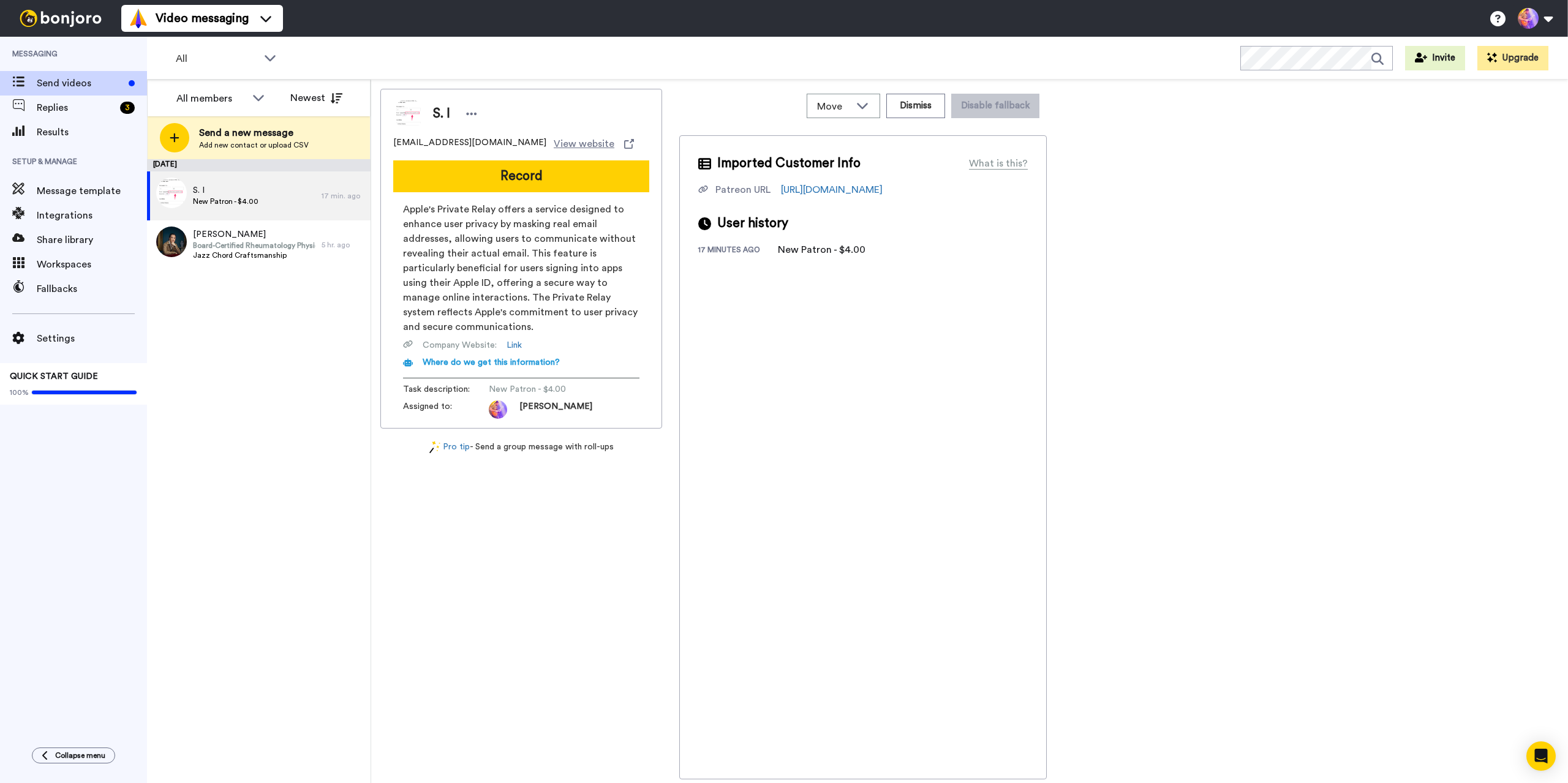
click at [1326, 309] on div "S. I jgxhj2rdc5@privaterelay.appleid.com View website Record Apple's Private Re…" at bounding box center [969, 434] width 1178 height 691
